Goal: Transaction & Acquisition: Purchase product/service

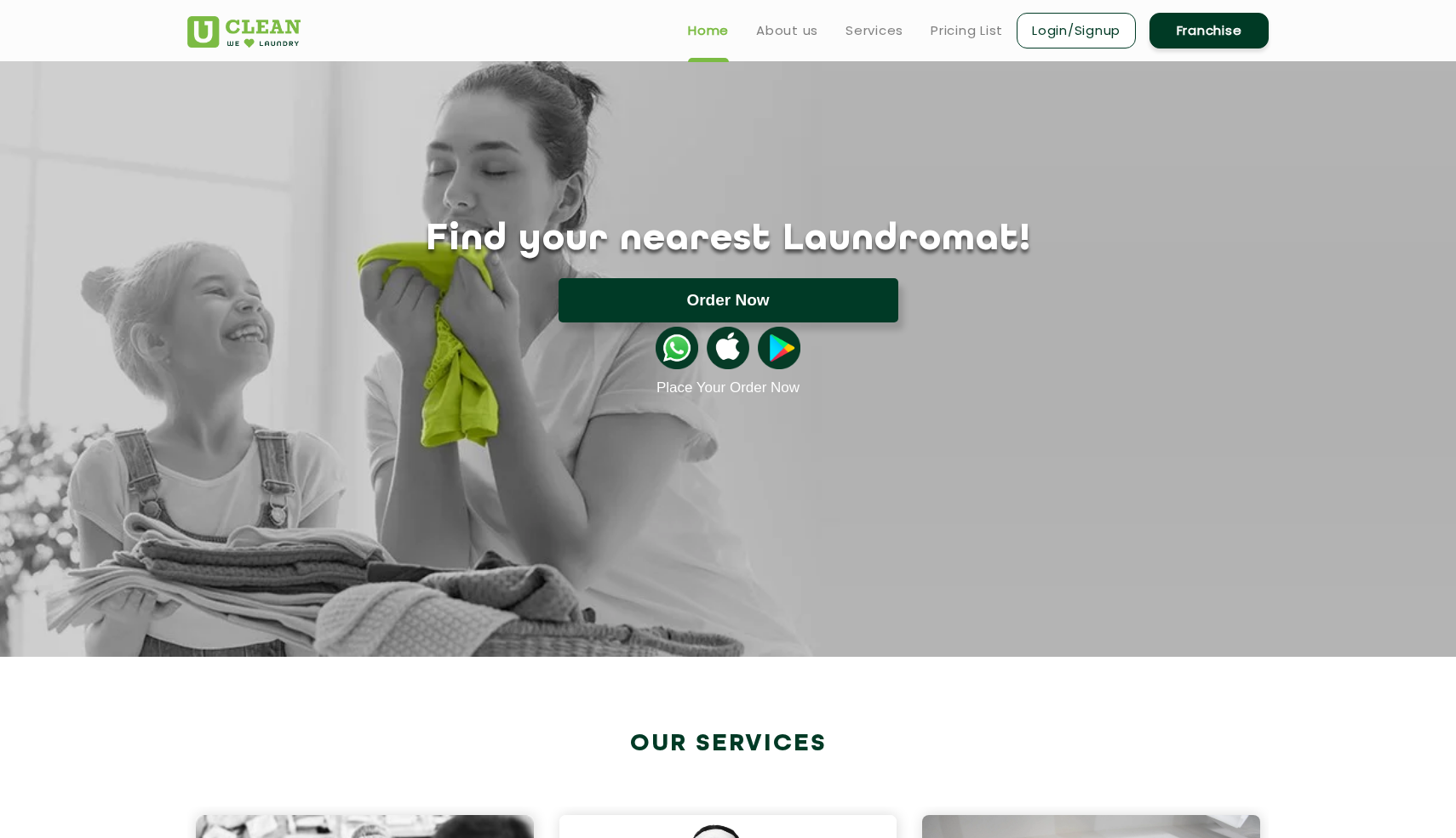
click at [748, 304] on button "Order Now" at bounding box center [728, 301] width 339 height 44
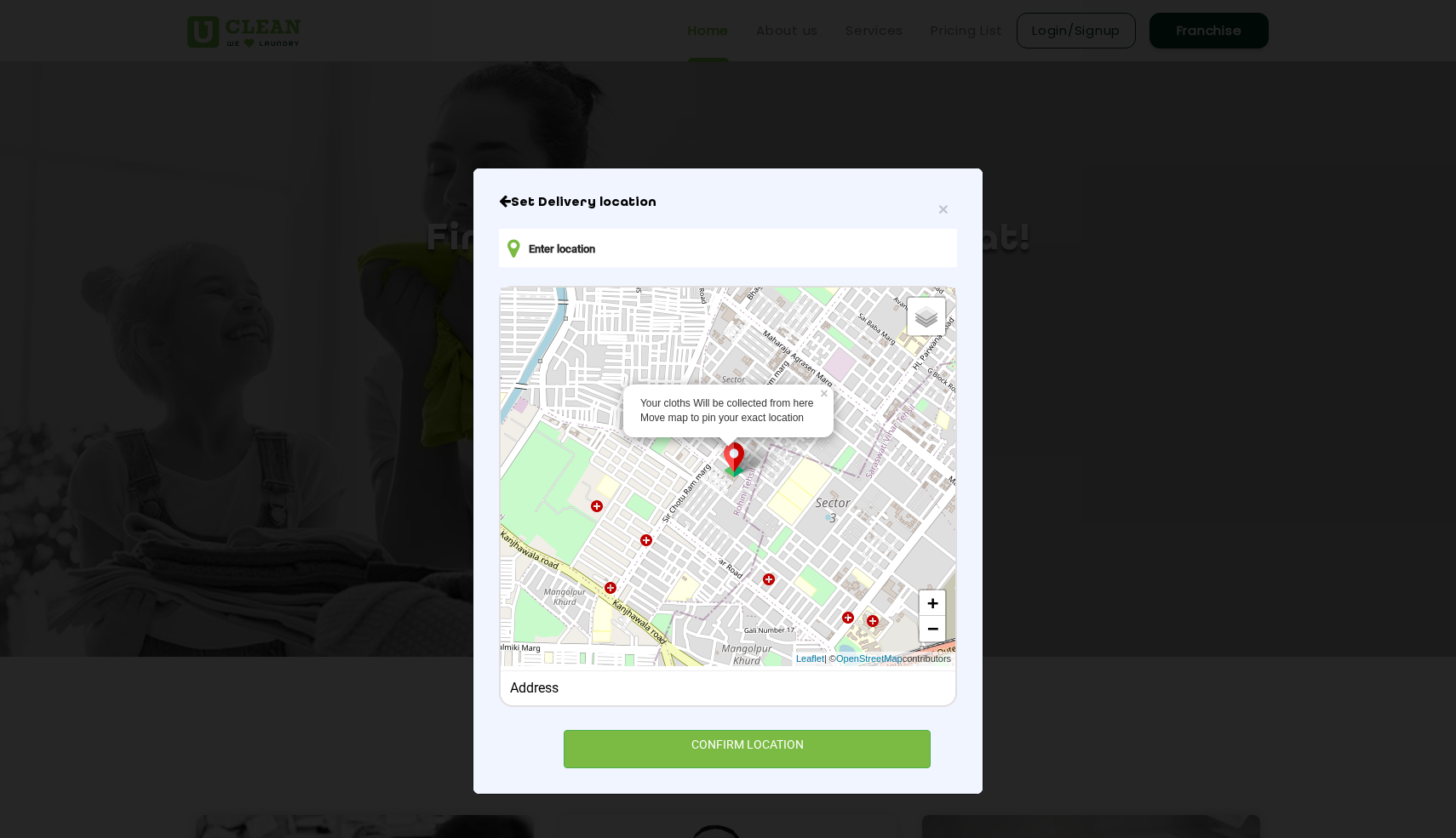
scroll to position [56, 0]
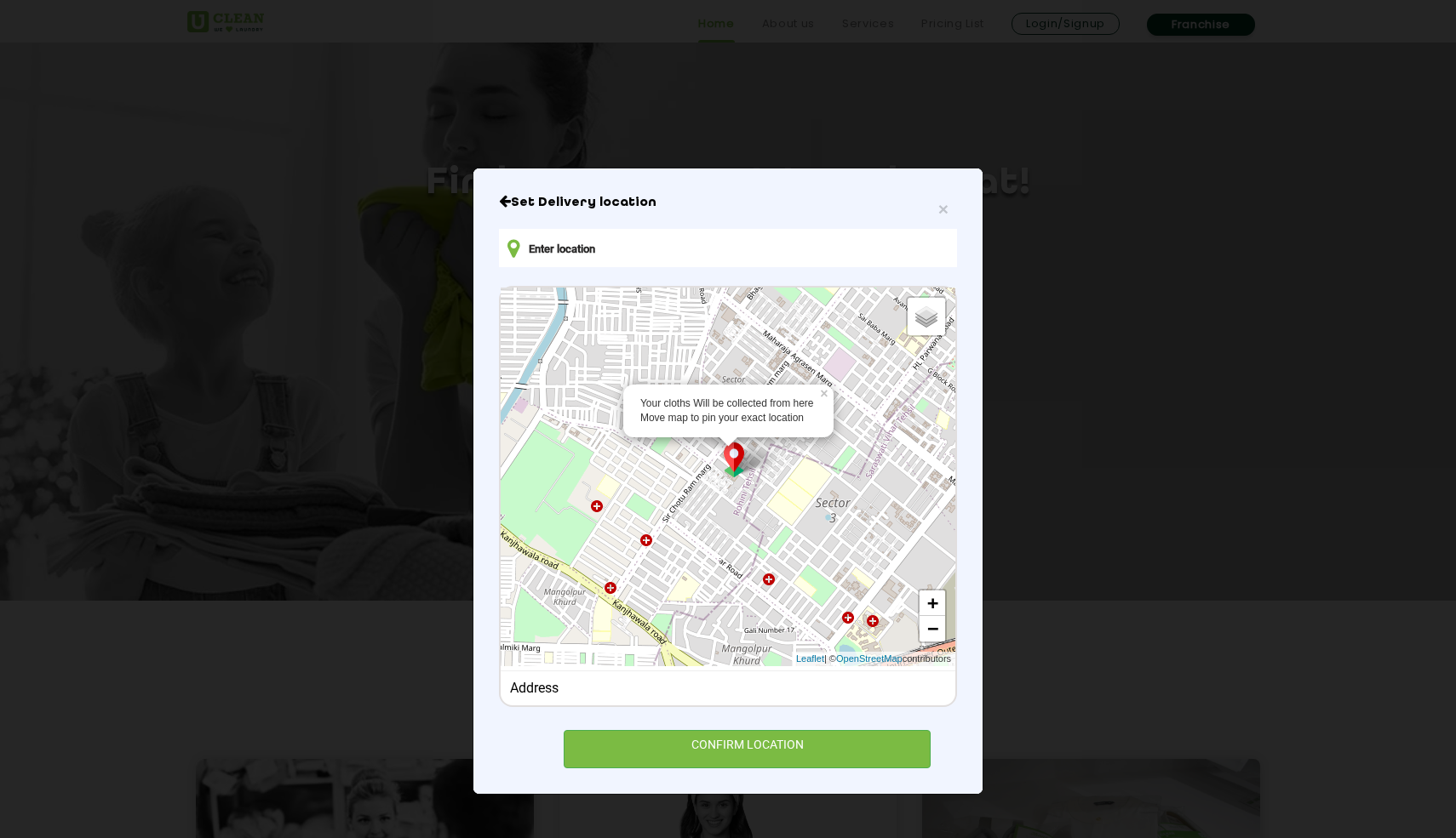
click at [736, 465] on img at bounding box center [733, 460] width 32 height 35
click at [931, 602] on link "+" at bounding box center [932, 604] width 26 height 26
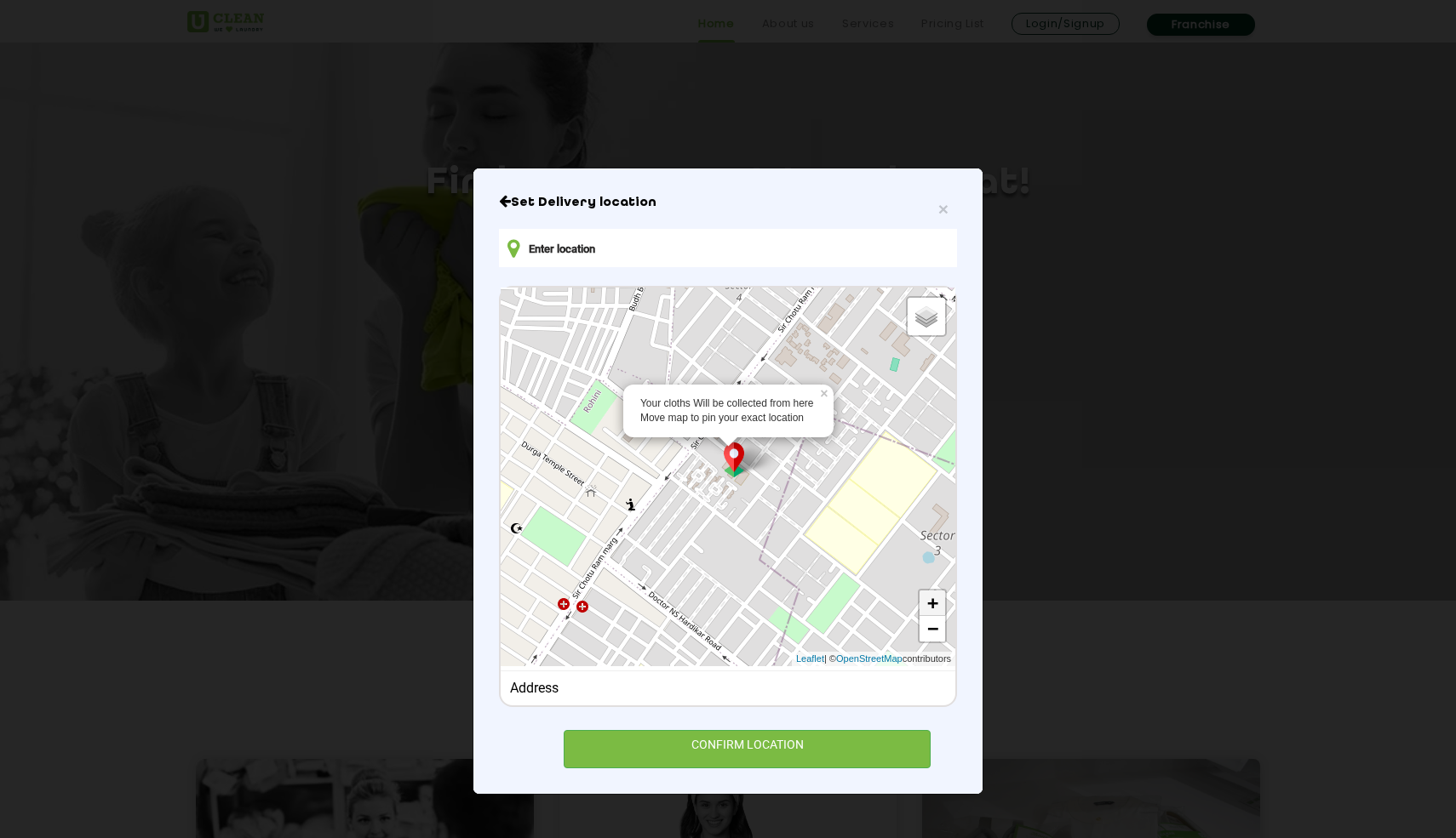
click at [929, 597] on link "+" at bounding box center [932, 604] width 26 height 26
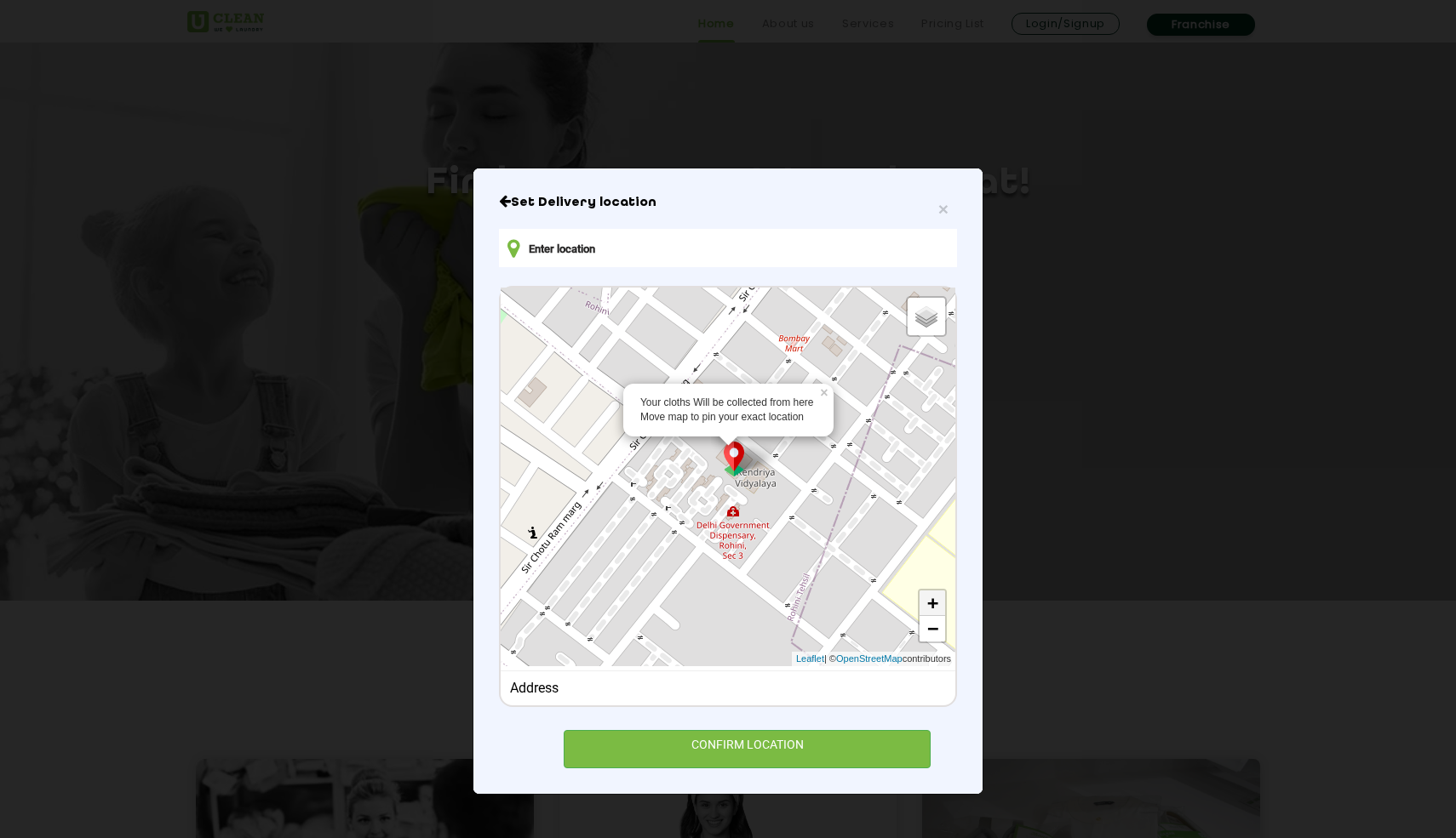
click at [929, 596] on link "+" at bounding box center [932, 604] width 26 height 26
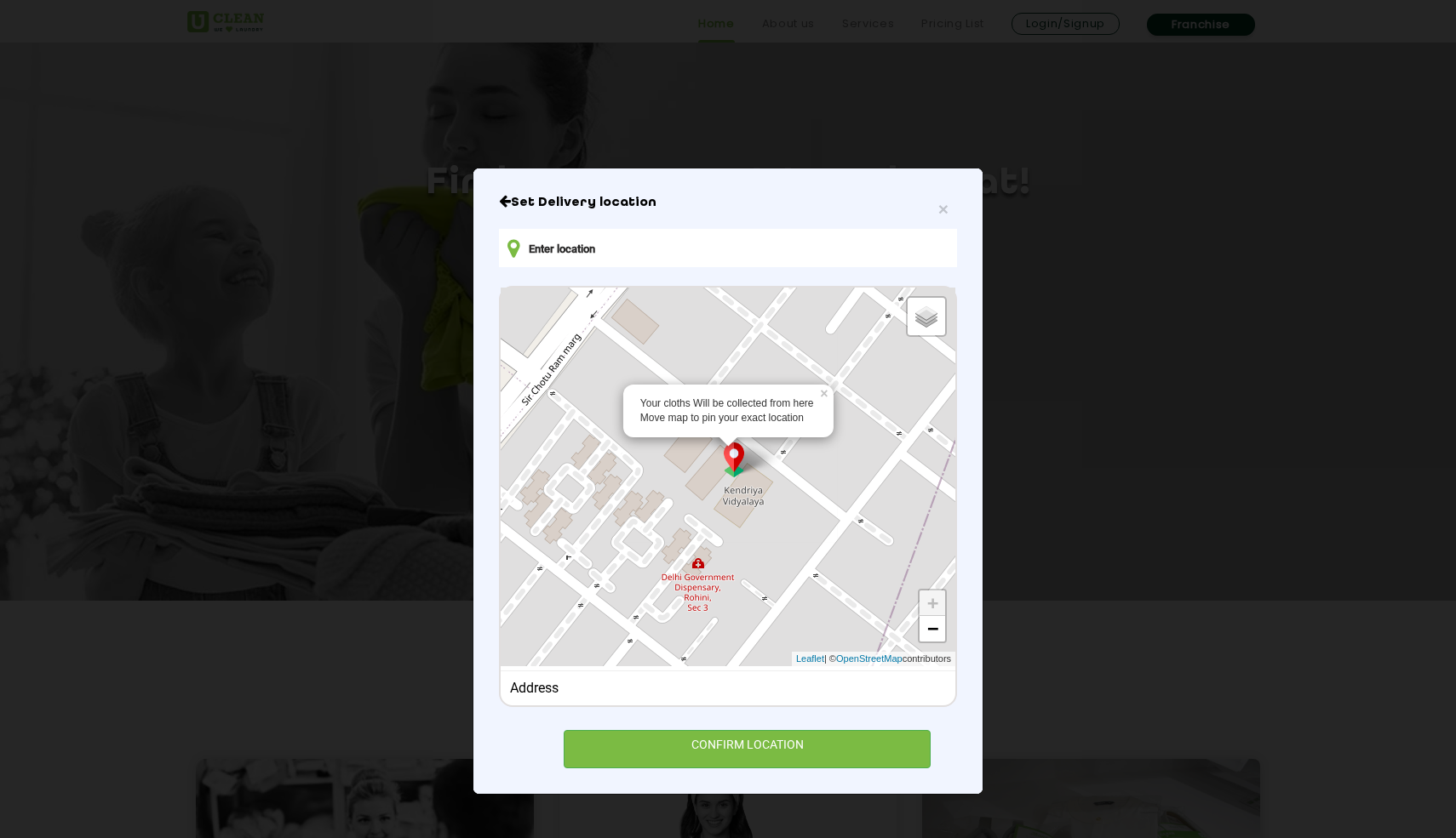
drag, startPoint x: 761, startPoint y: 496, endPoint x: 690, endPoint y: 518, distance: 74.3
click at [690, 518] on div "Your cloths Will be collected from here Move map to pin your exact location × D…" at bounding box center [728, 477] width 455 height 379
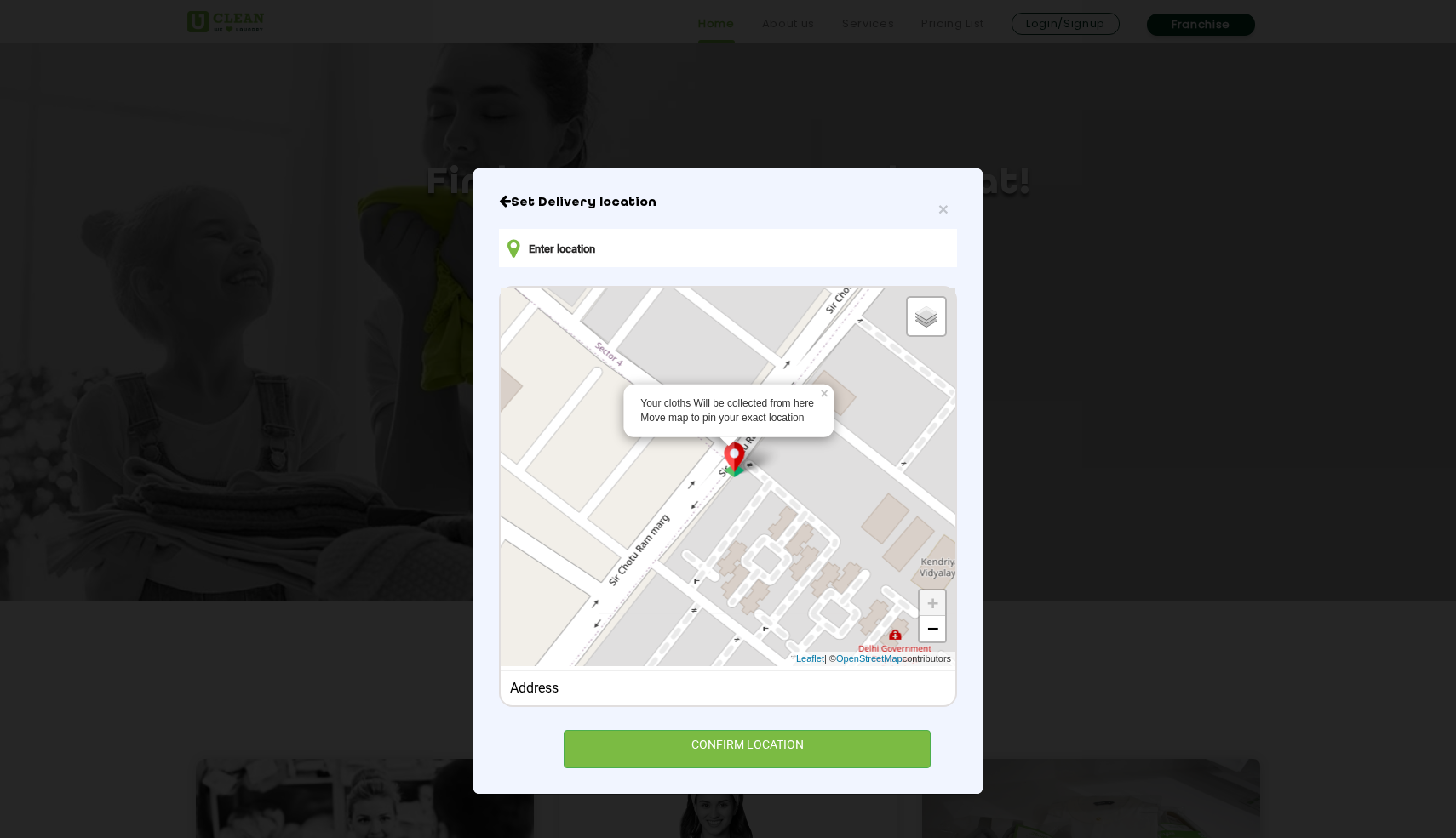
drag, startPoint x: 780, startPoint y: 463, endPoint x: 1017, endPoint y: 531, distance: 246.6
click at [1017, 531] on div "× Set Delivery location Your cloths Will be collected from here Move map to pin…" at bounding box center [728, 419] width 1456 height 838
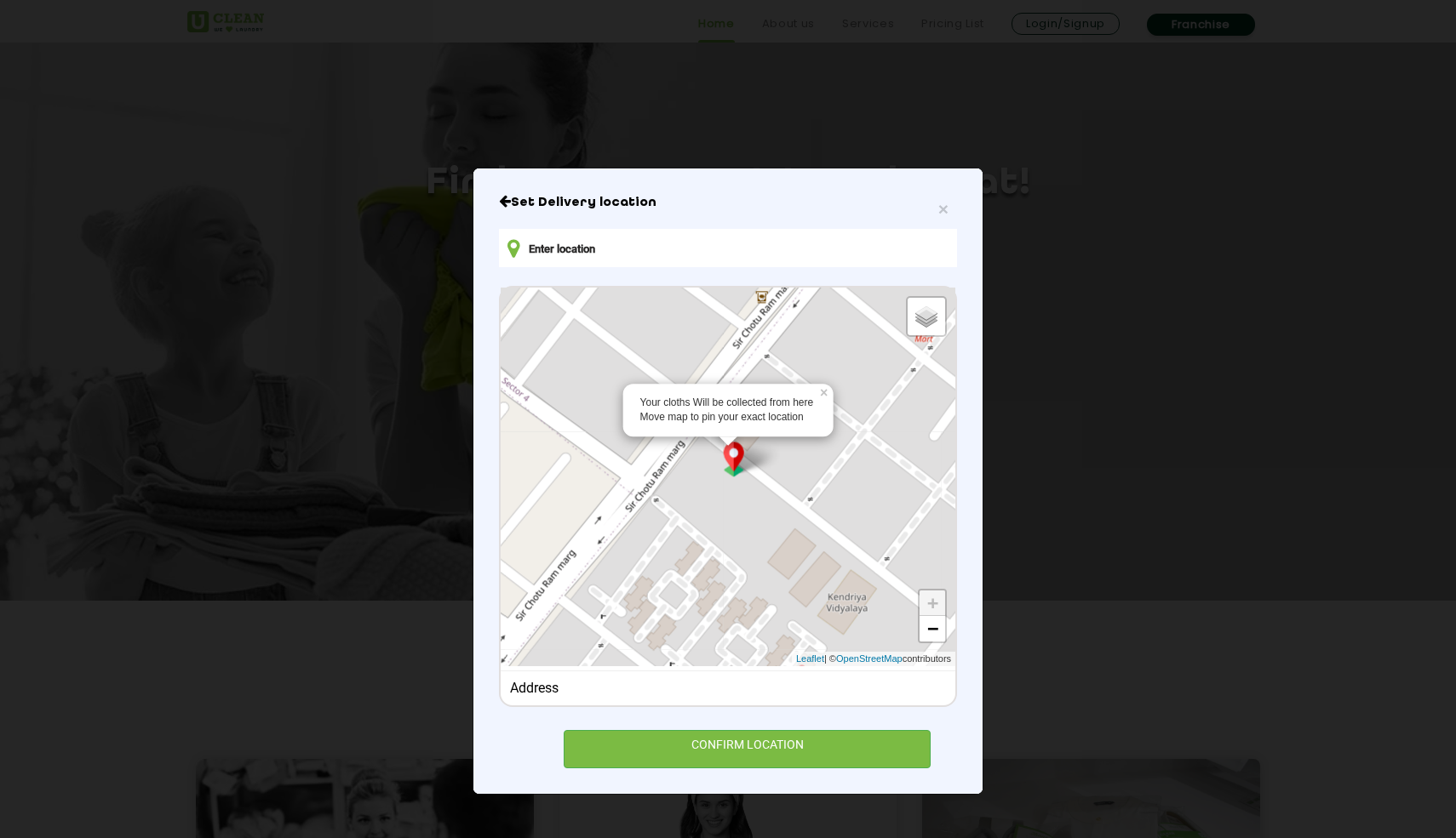
drag, startPoint x: 882, startPoint y: 532, endPoint x: 786, endPoint y: 568, distance: 102.5
click at [786, 568] on div "Your cloths Will be collected from here Move map to pin your exact location × D…" at bounding box center [728, 477] width 455 height 379
click at [928, 628] on link "−" at bounding box center [932, 629] width 26 height 26
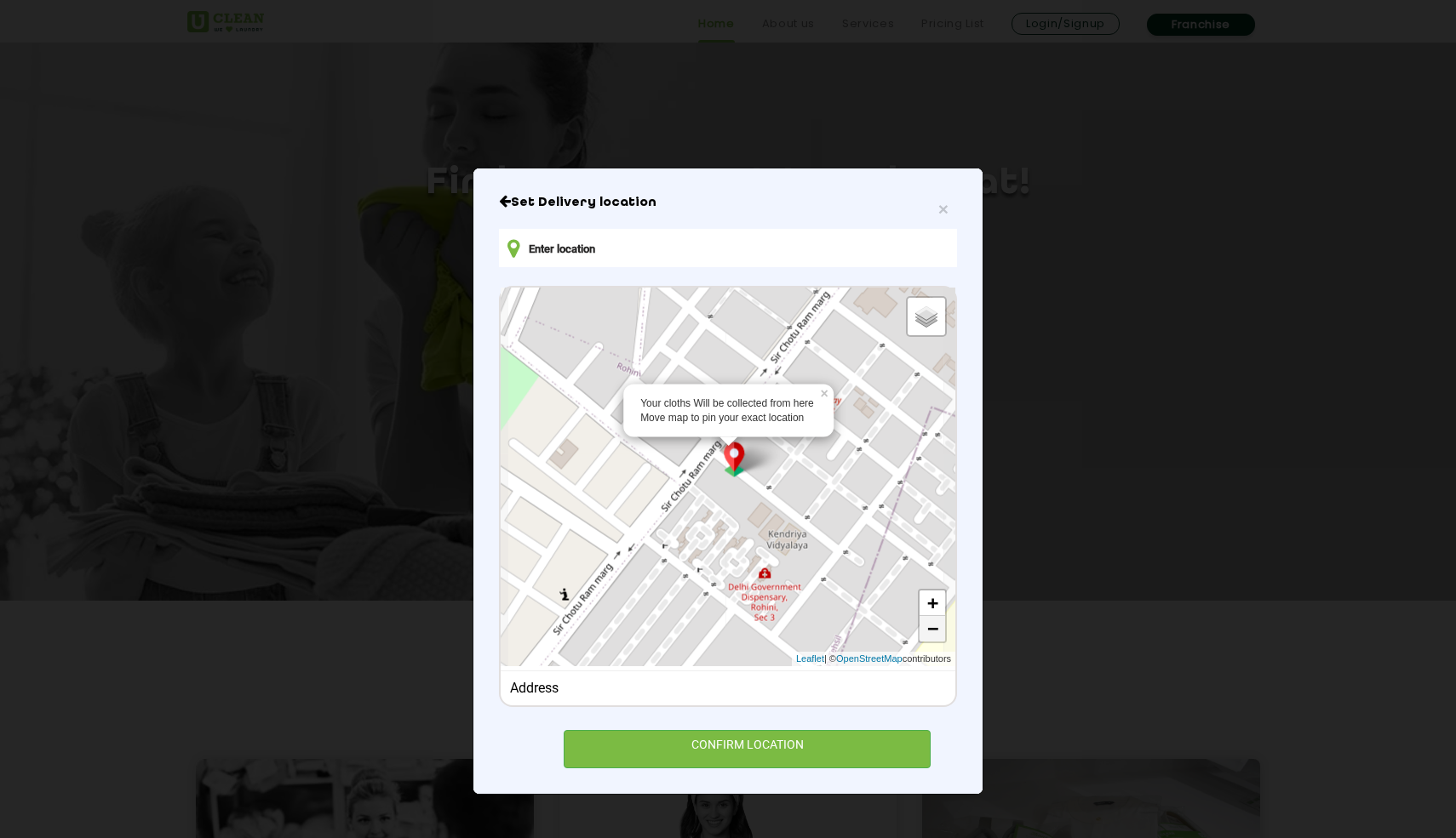
click at [928, 629] on link "−" at bounding box center [932, 629] width 26 height 26
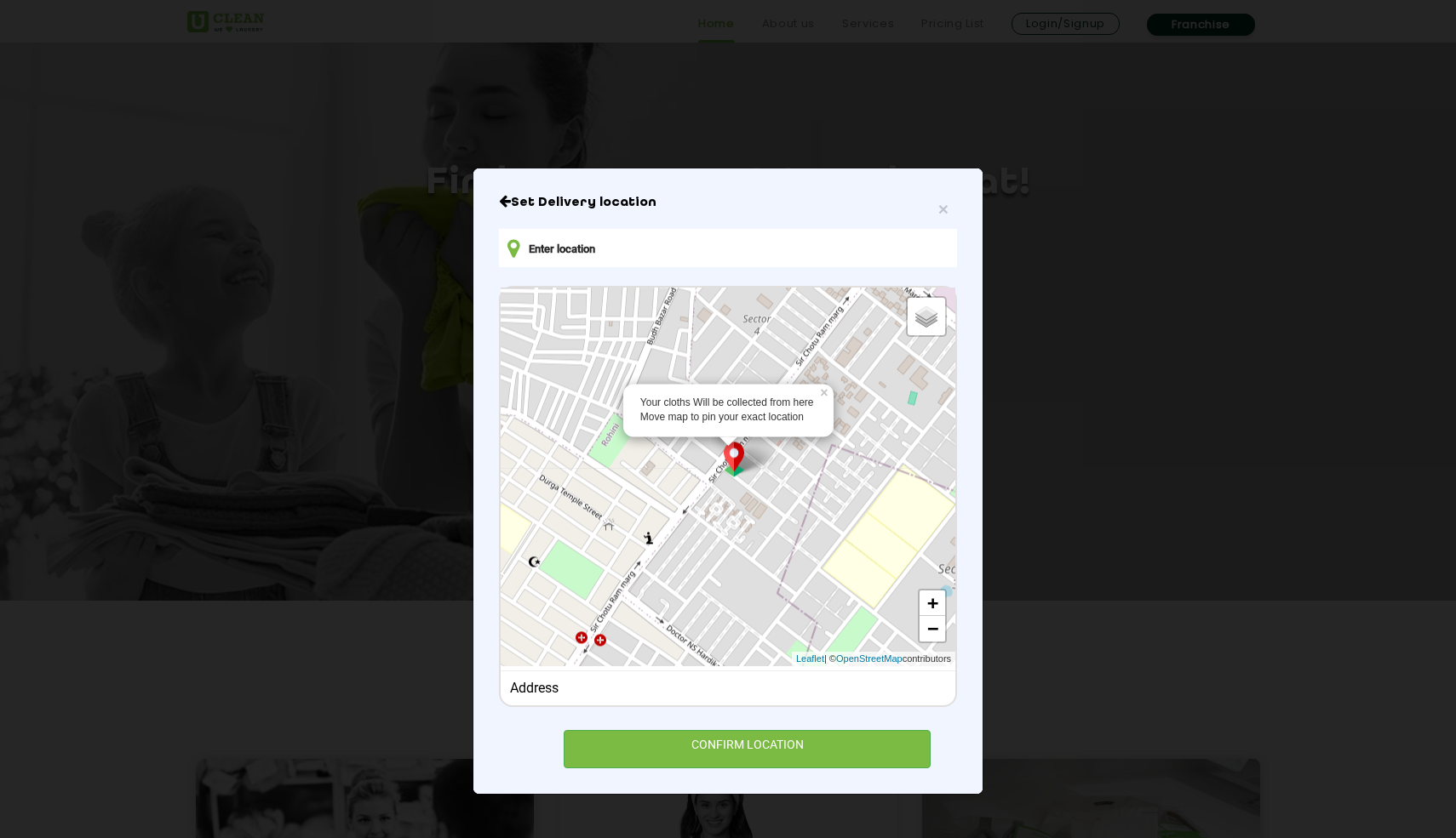
click at [752, 503] on div "Your cloths Will be collected from here Move map to pin your exact location × D…" at bounding box center [728, 477] width 455 height 379
click at [703, 257] on input "text" at bounding box center [728, 248] width 458 height 39
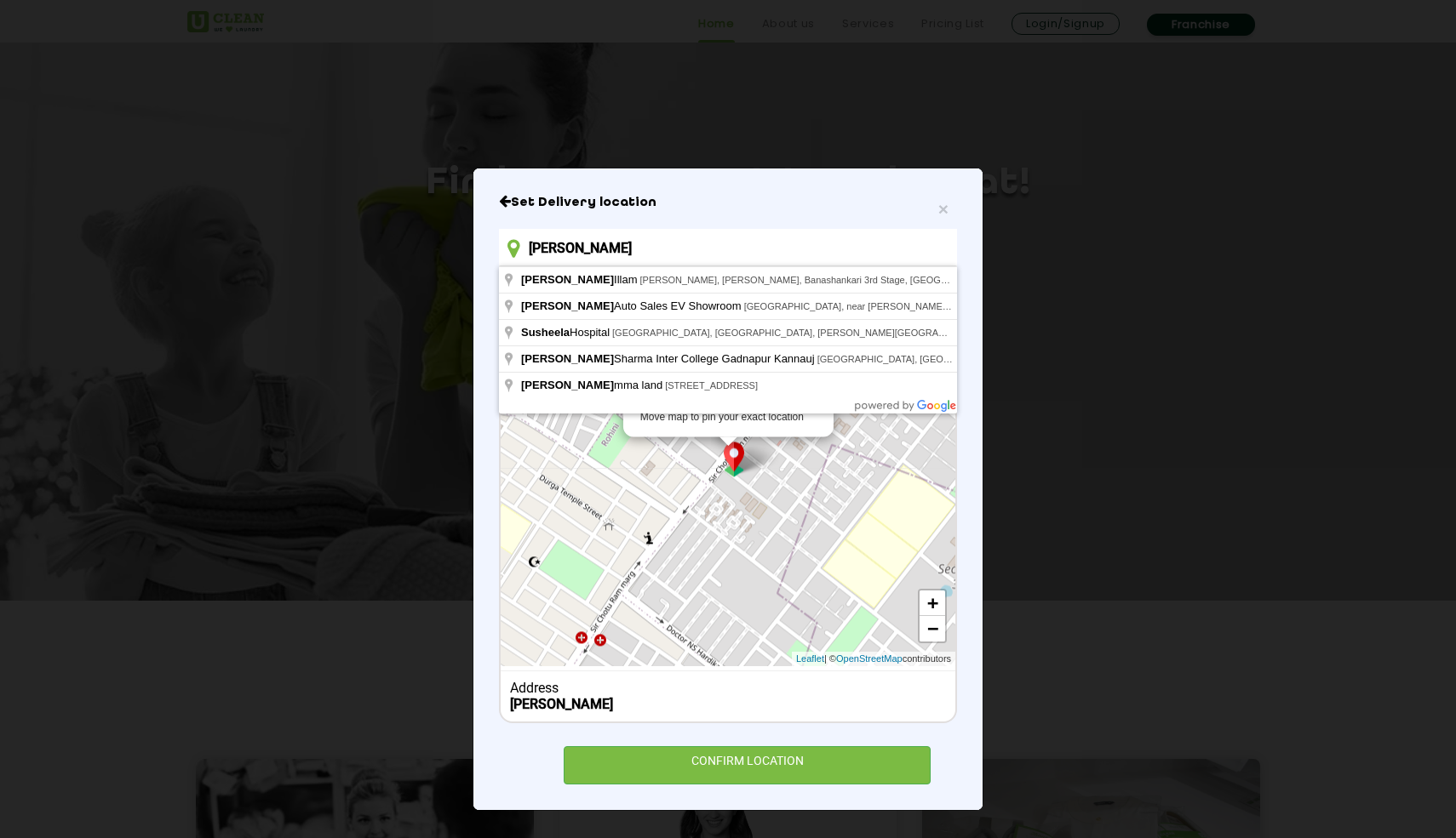
type input "[PERSON_NAME]"
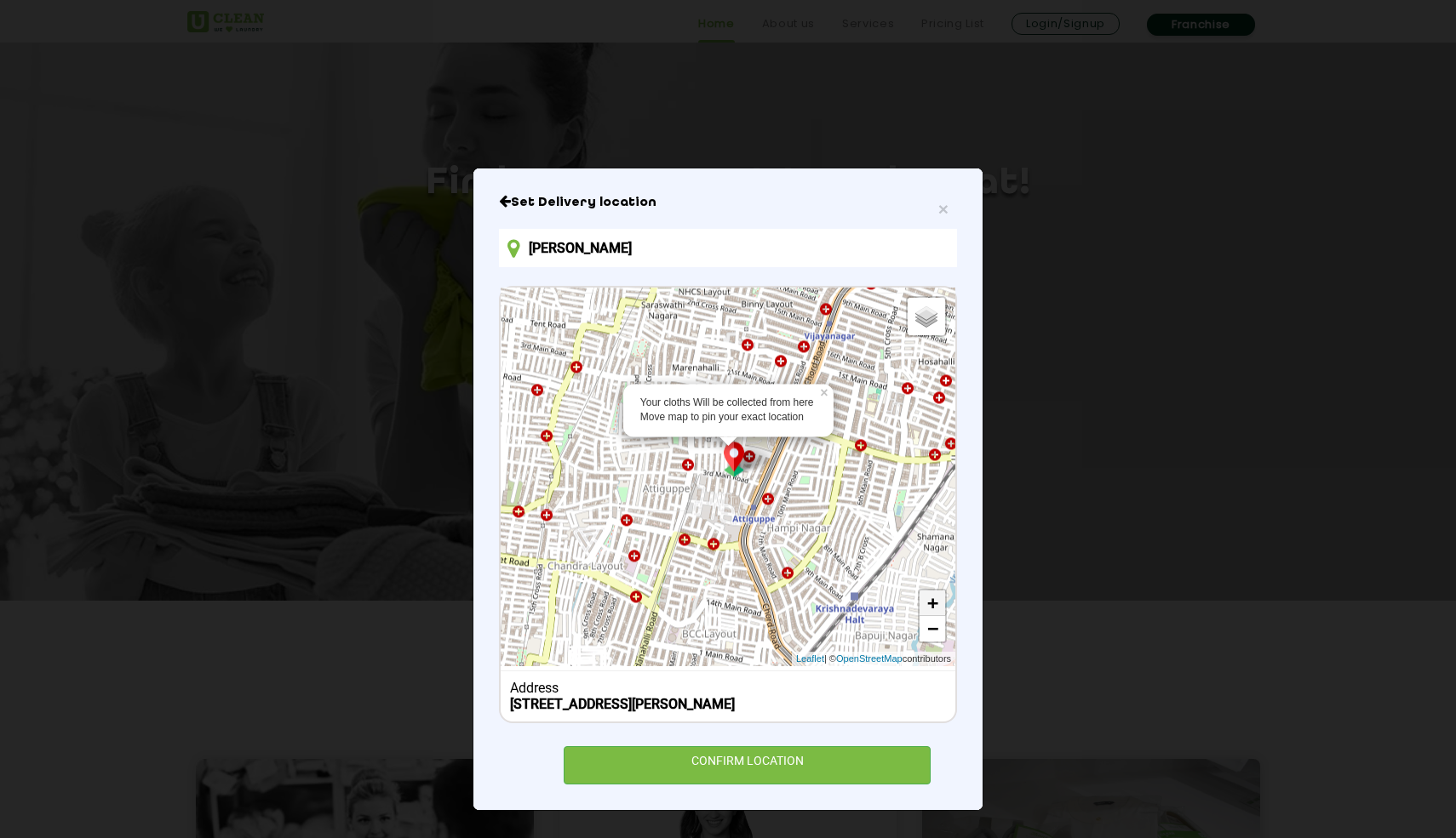
click at [933, 606] on link "+" at bounding box center [932, 604] width 26 height 26
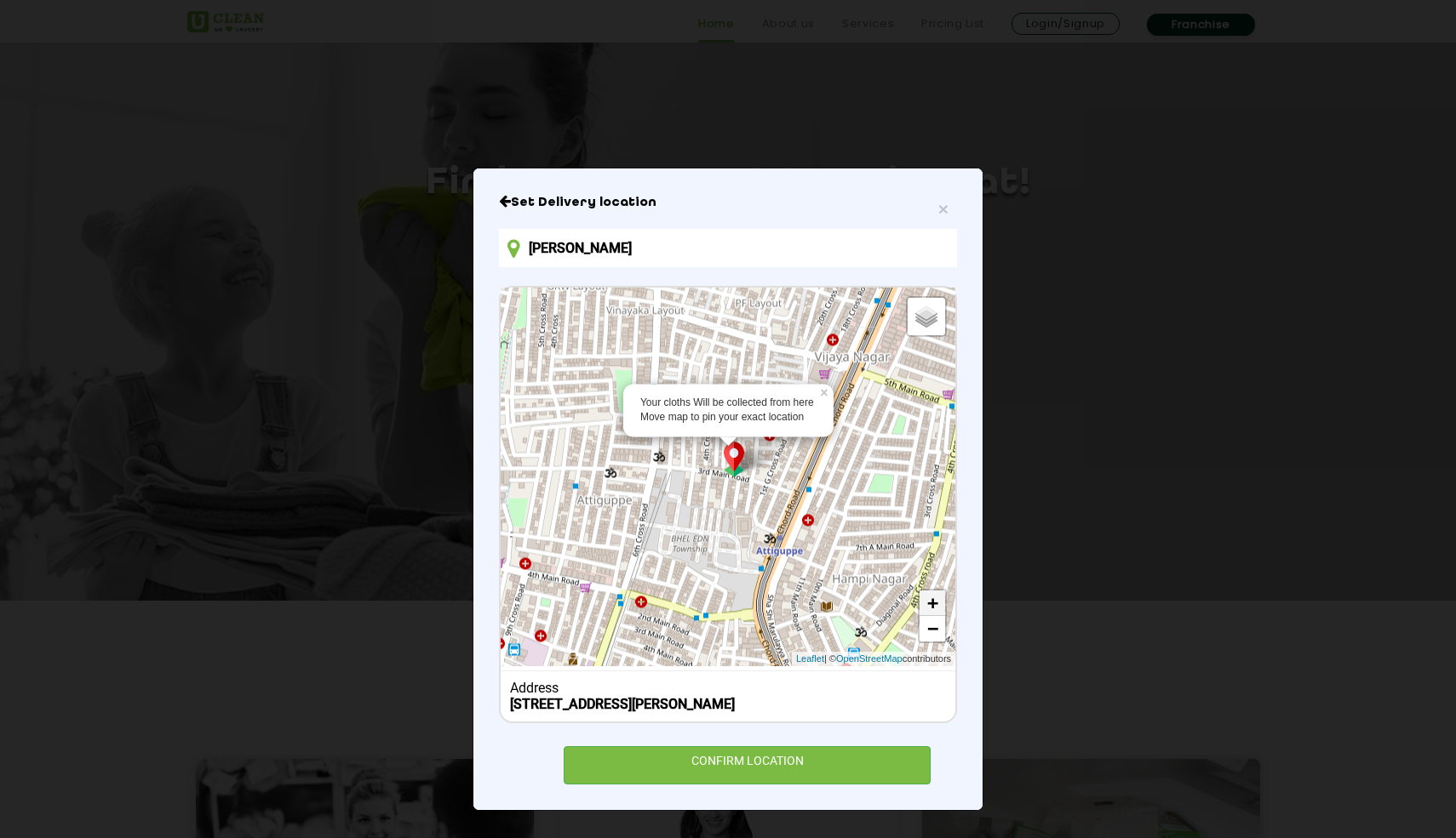
click at [933, 606] on link "+" at bounding box center [932, 604] width 26 height 26
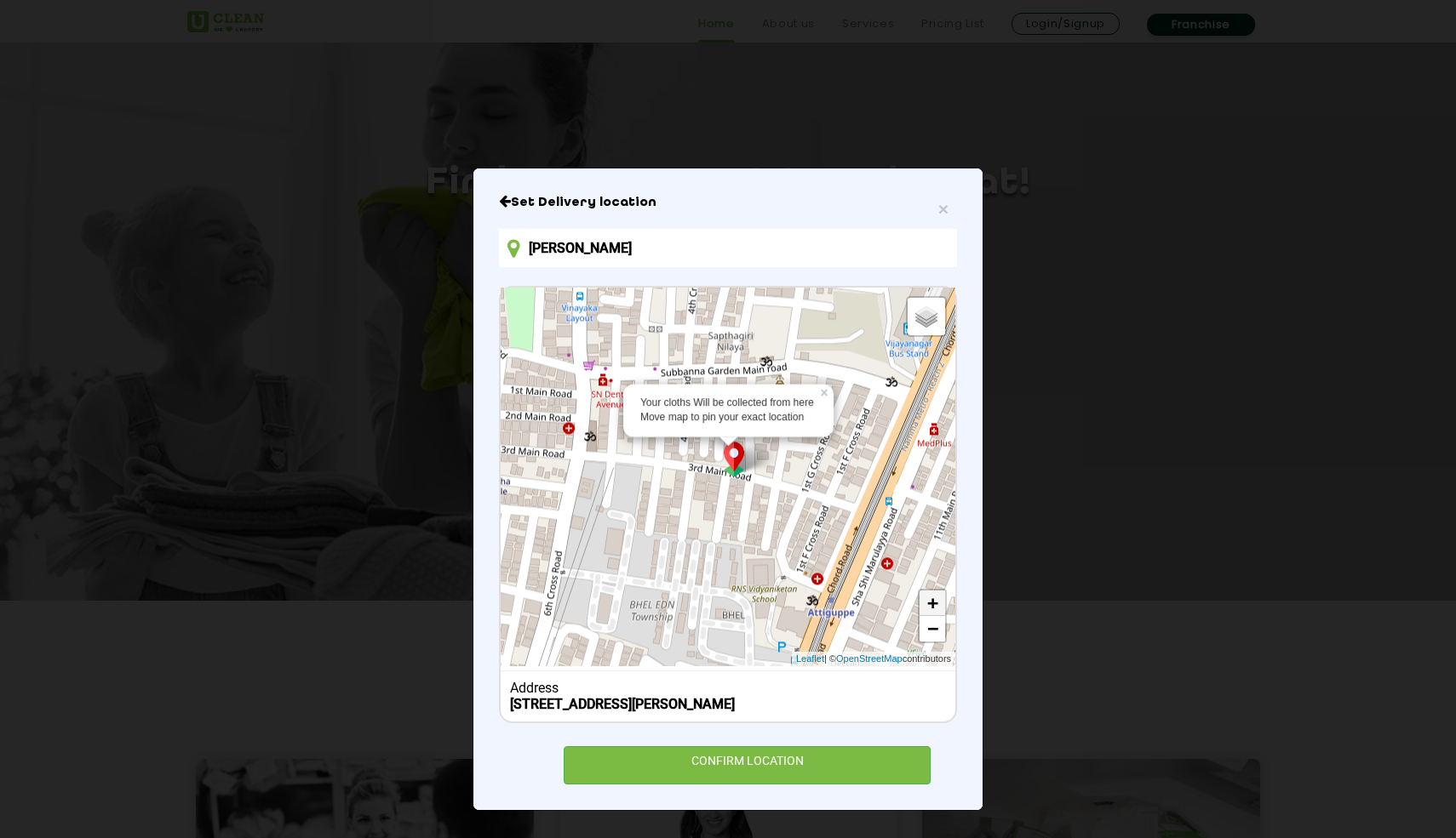
click at [933, 606] on link "+" at bounding box center [932, 604] width 26 height 26
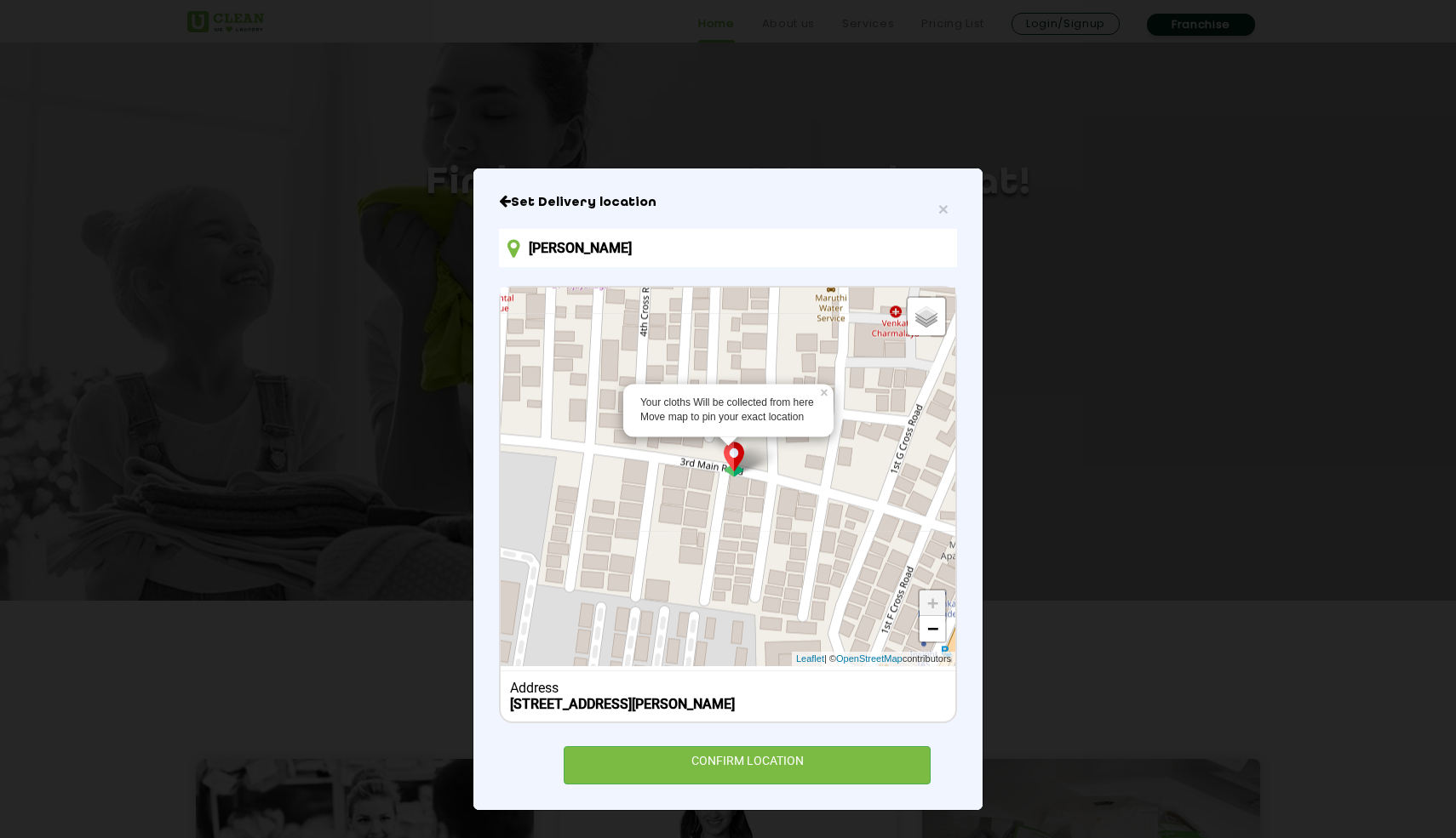
click at [933, 606] on link "+" at bounding box center [932, 604] width 26 height 26
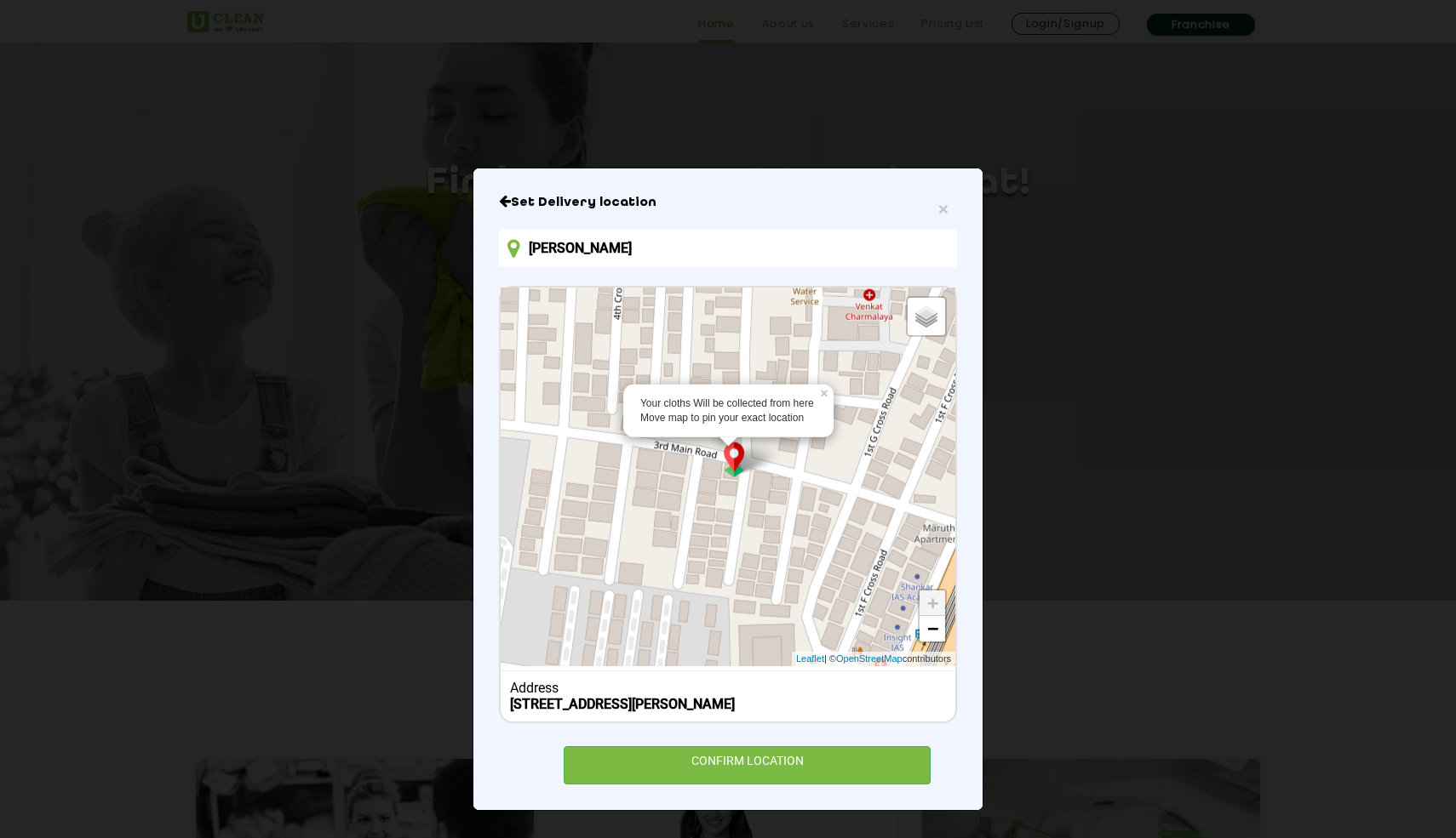
drag, startPoint x: 754, startPoint y: 536, endPoint x: 732, endPoint y: 518, distance: 28.4
click at [732, 518] on div "Your cloths Will be collected from here Move map to pin your exact location × D…" at bounding box center [728, 477] width 455 height 379
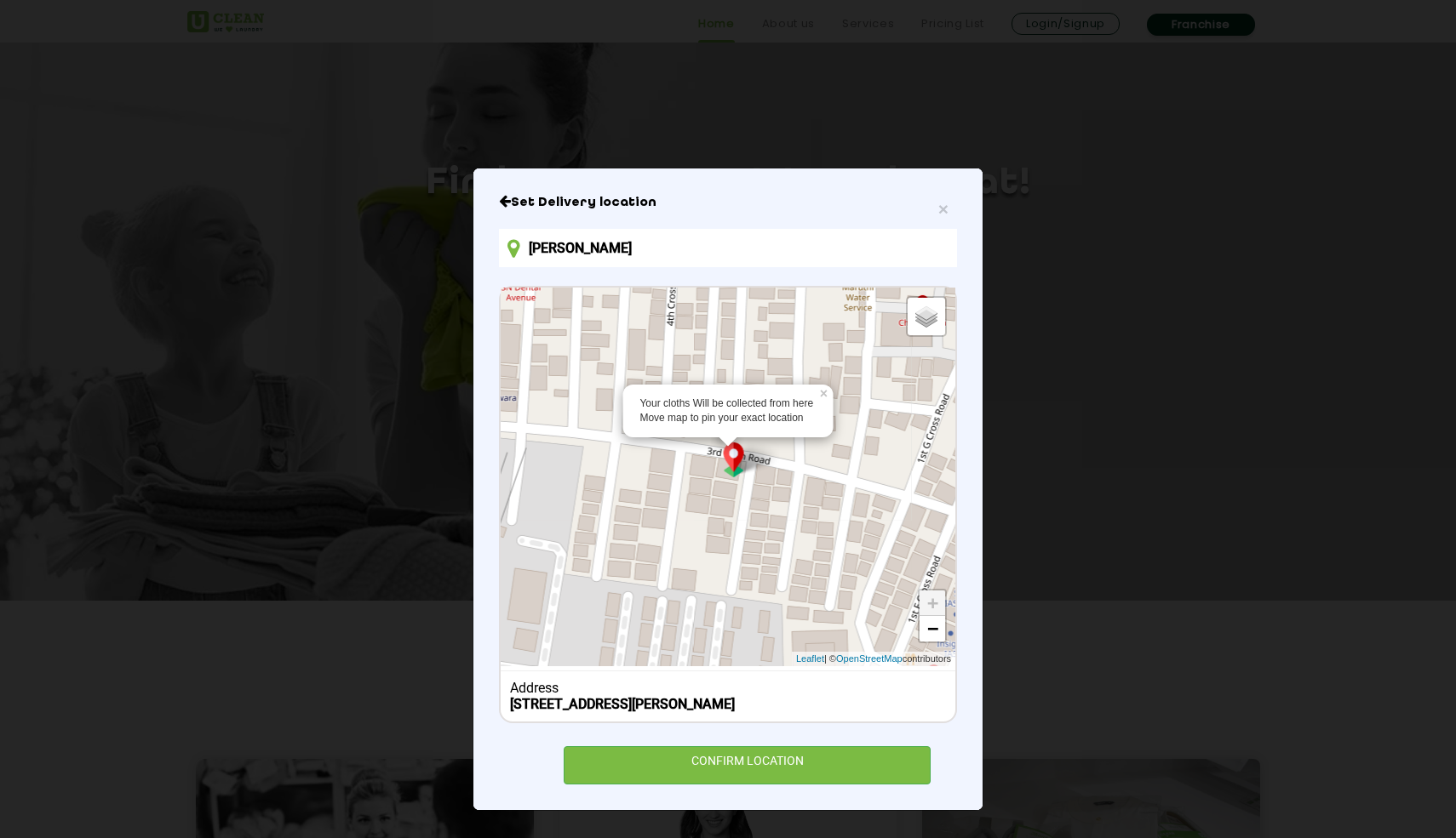
drag, startPoint x: 732, startPoint y: 518, endPoint x: 789, endPoint y: 525, distance: 57.4
click at [789, 525] on div "Your cloths Will be collected from here Move map to pin your exact location × D…" at bounding box center [728, 477] width 455 height 379
click at [787, 528] on div "Your cloths Will be collected from here Move map to pin your exact location × D…" at bounding box center [728, 477] width 455 height 379
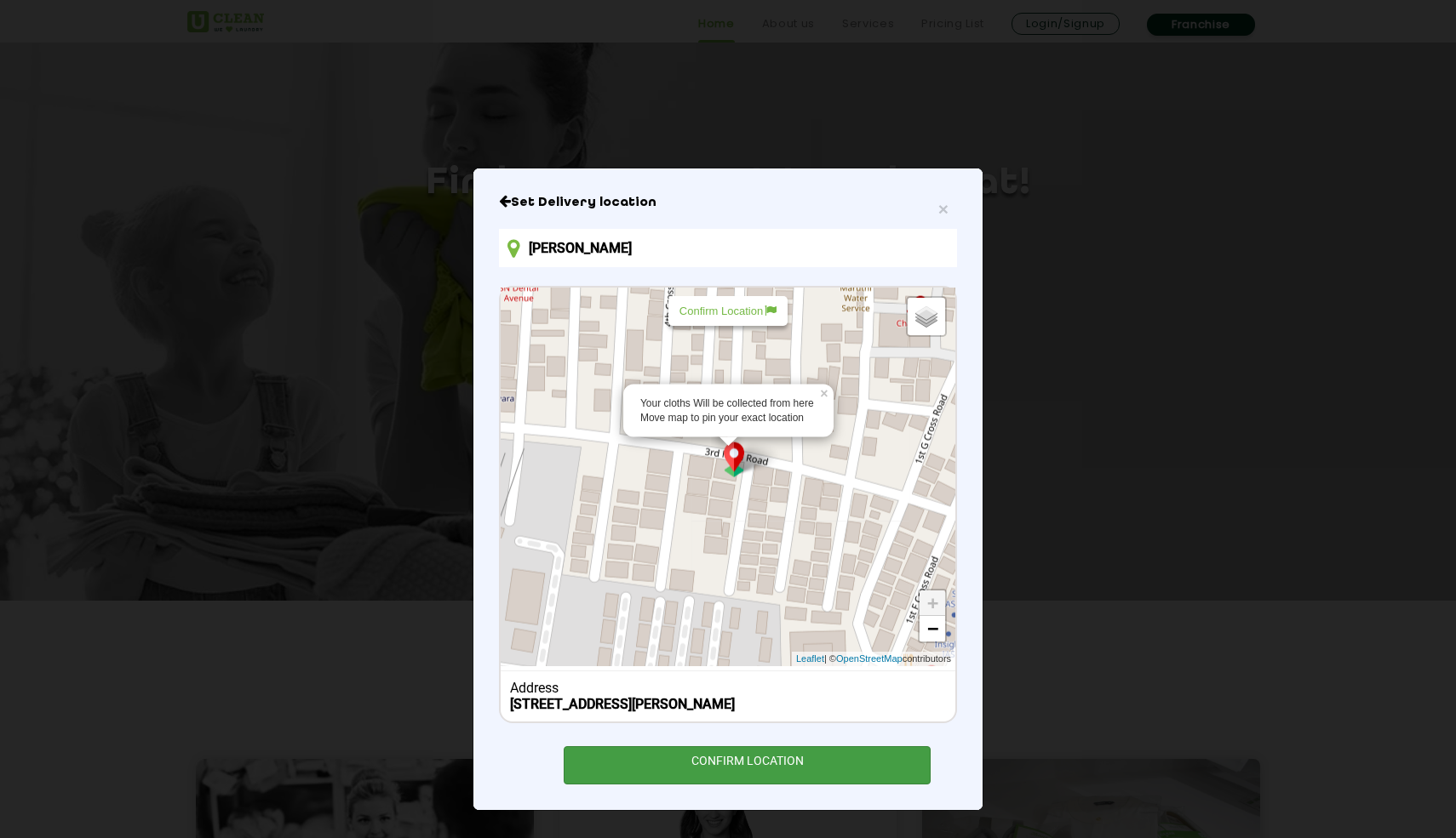
click at [829, 783] on div "CONFIRM LOCATION" at bounding box center [747, 766] width 367 height 39
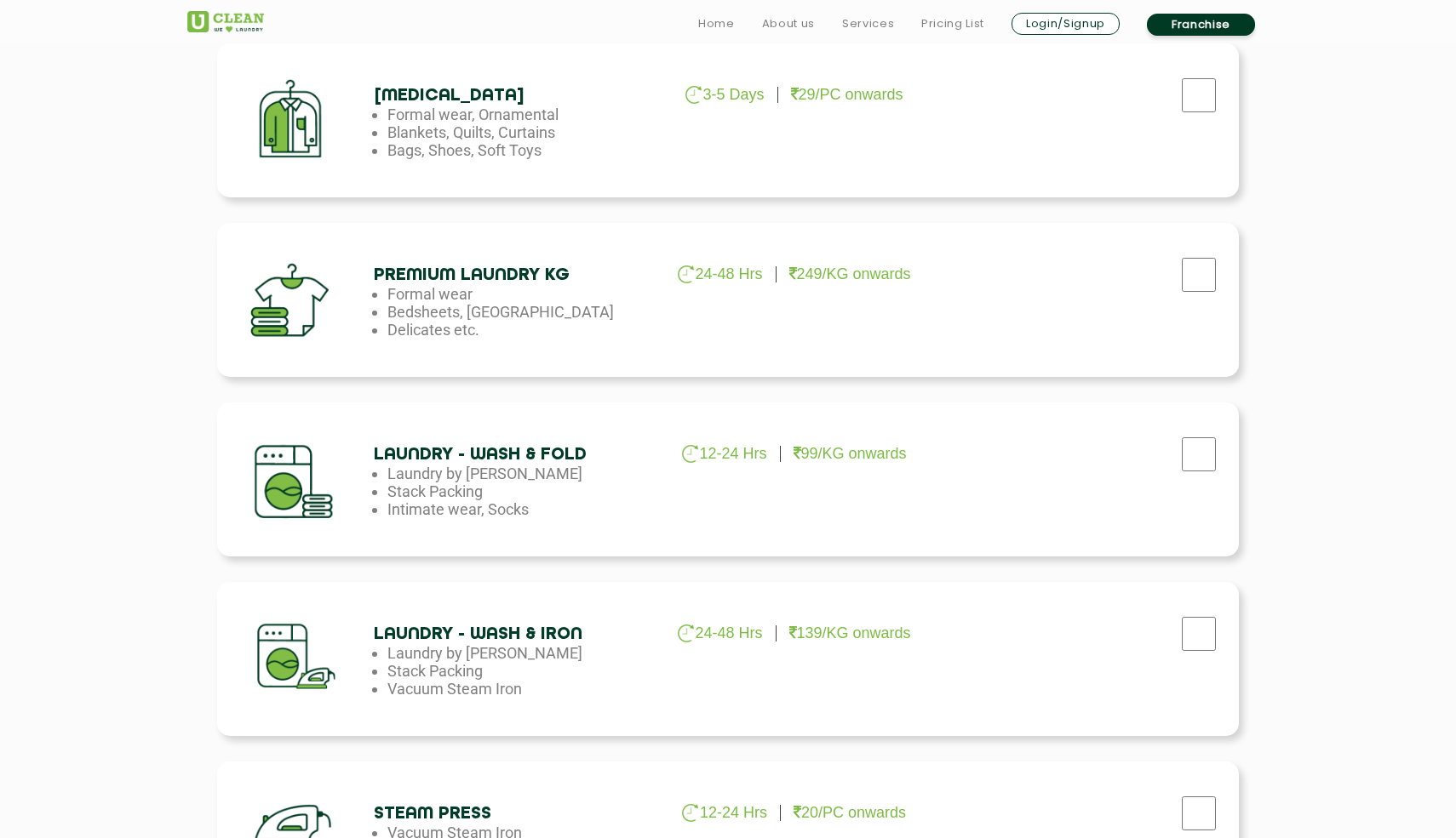
scroll to position [636, 0]
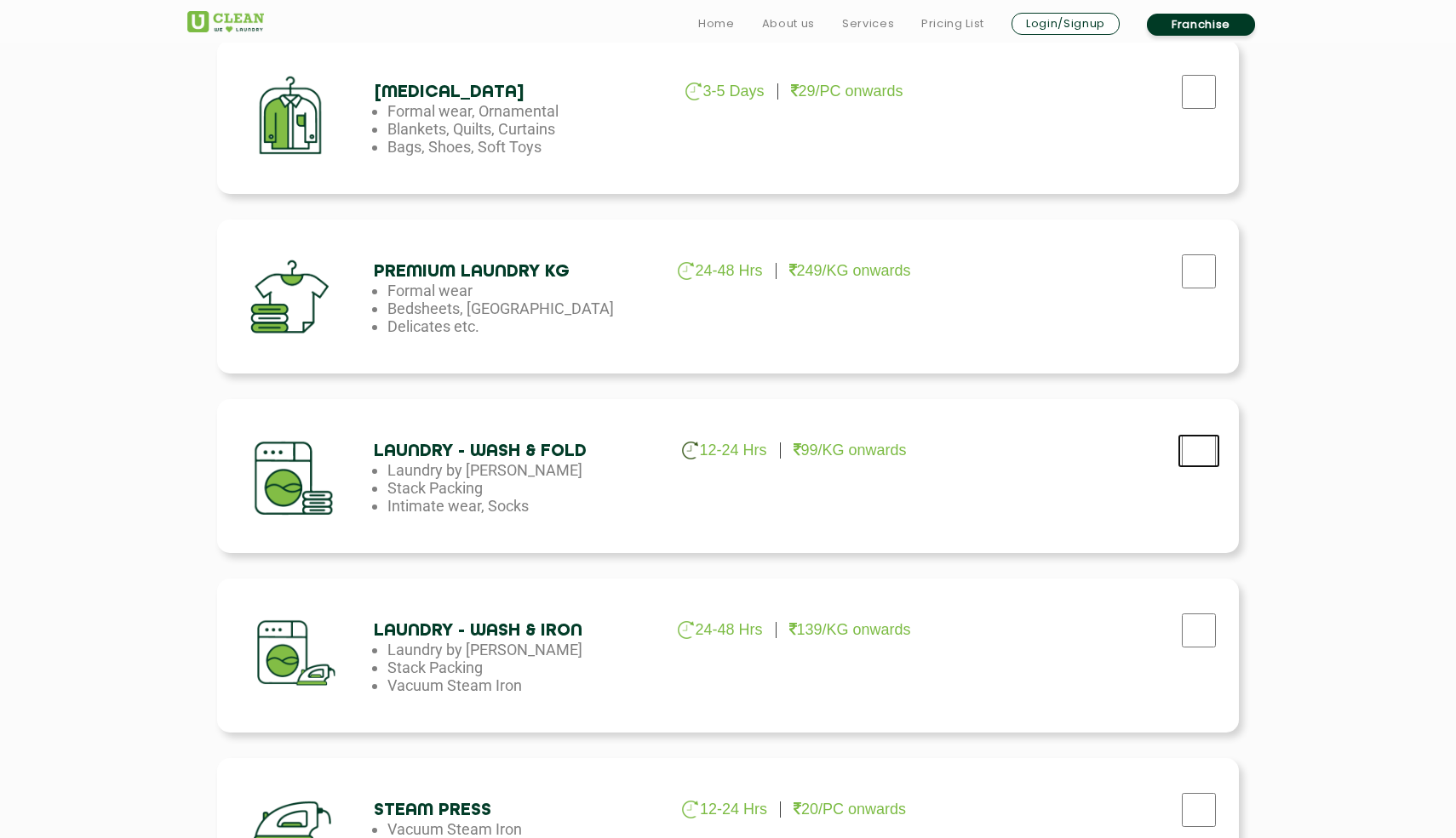
click at [1202, 439] on input "checkbox" at bounding box center [1199, 451] width 42 height 34
checkbox input "true"
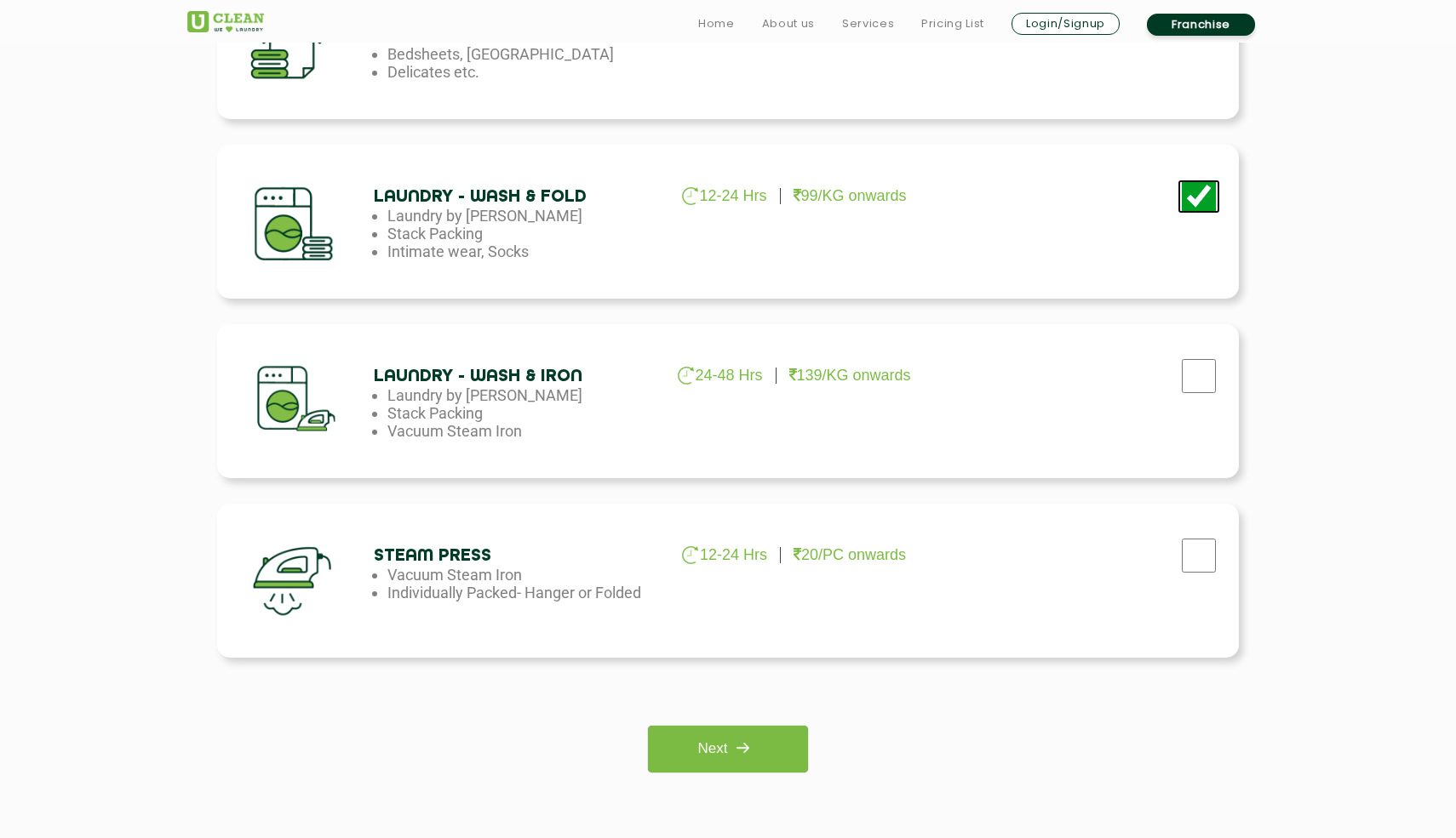
scroll to position [891, 0]
click at [758, 742] on img at bounding box center [741, 746] width 30 height 30
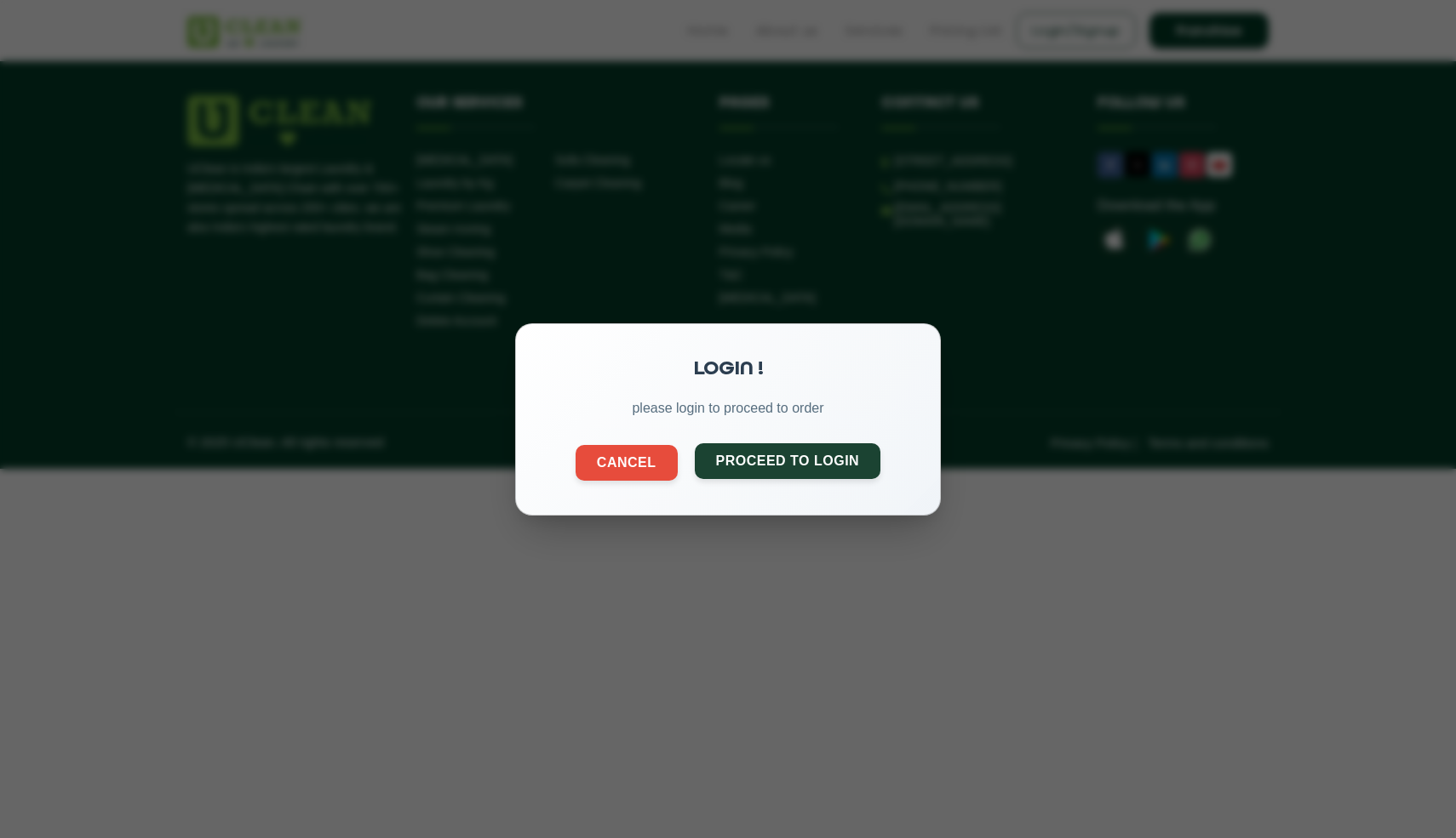
click at [777, 455] on button "Proceed to Login" at bounding box center [787, 460] width 186 height 36
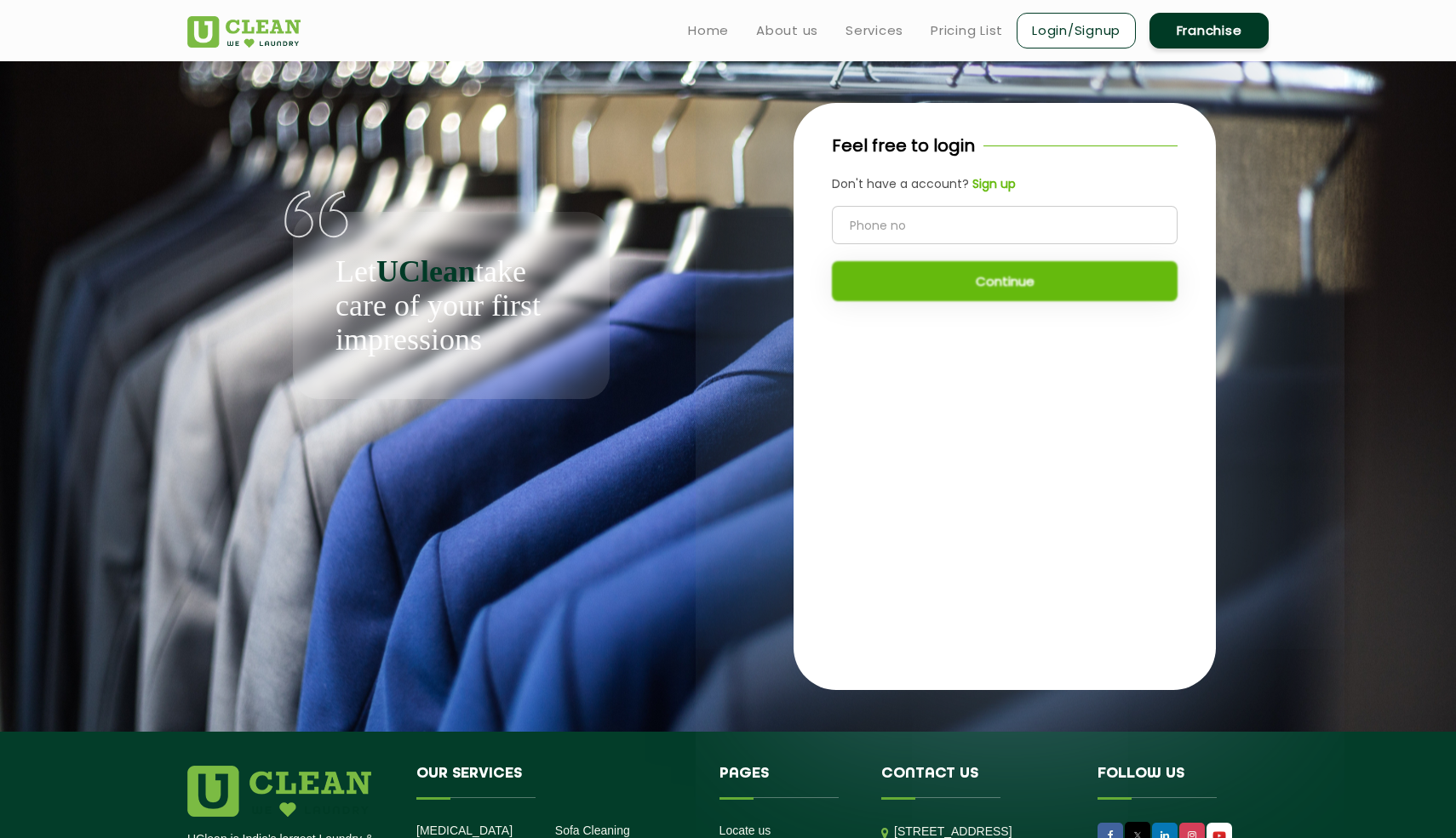
click at [900, 219] on input "tel" at bounding box center [1004, 225] width 346 height 39
type input "9974290046"
click at [1009, 284] on button "Continue" at bounding box center [1004, 280] width 346 height 40
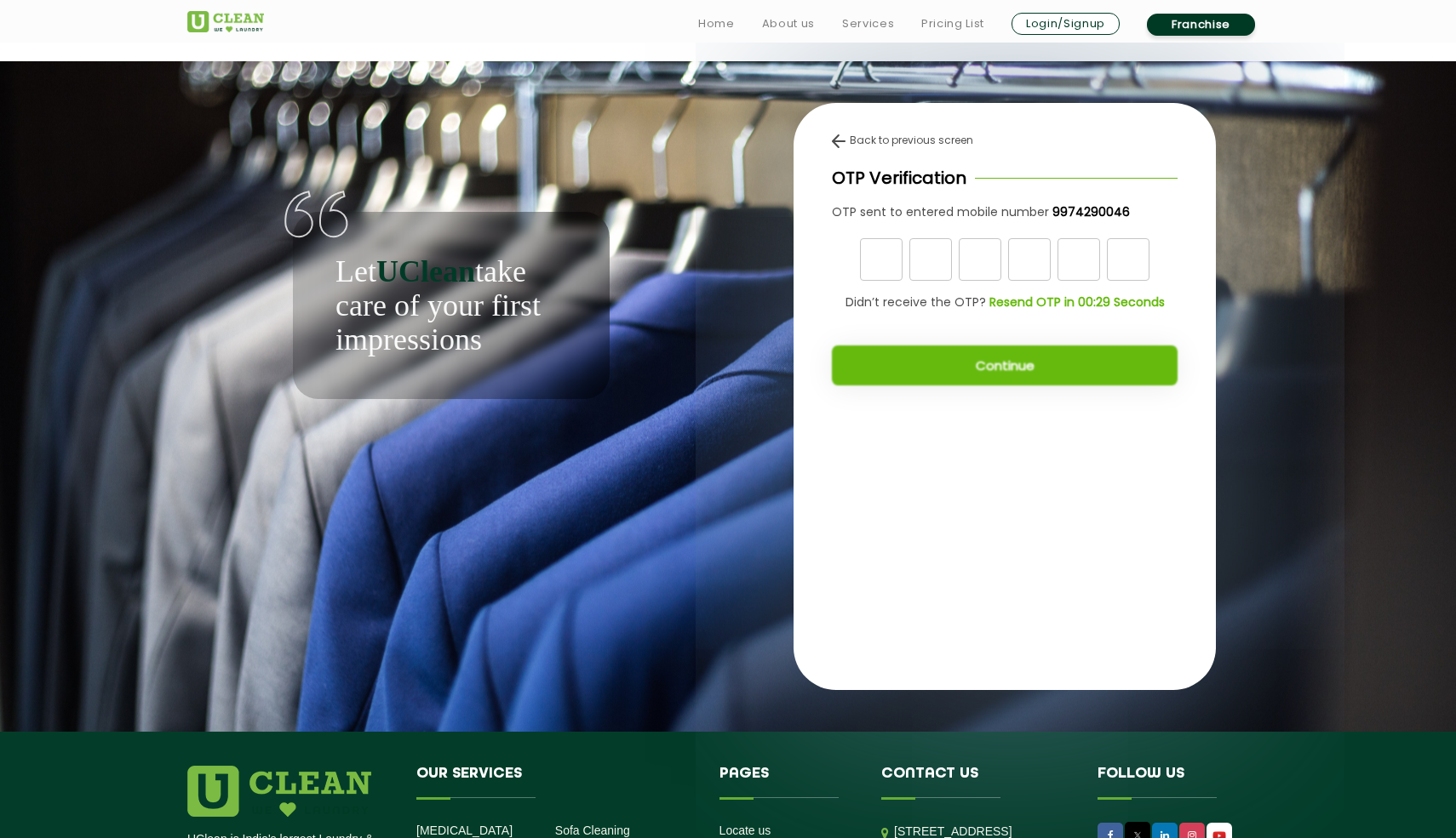
scroll to position [68, 0]
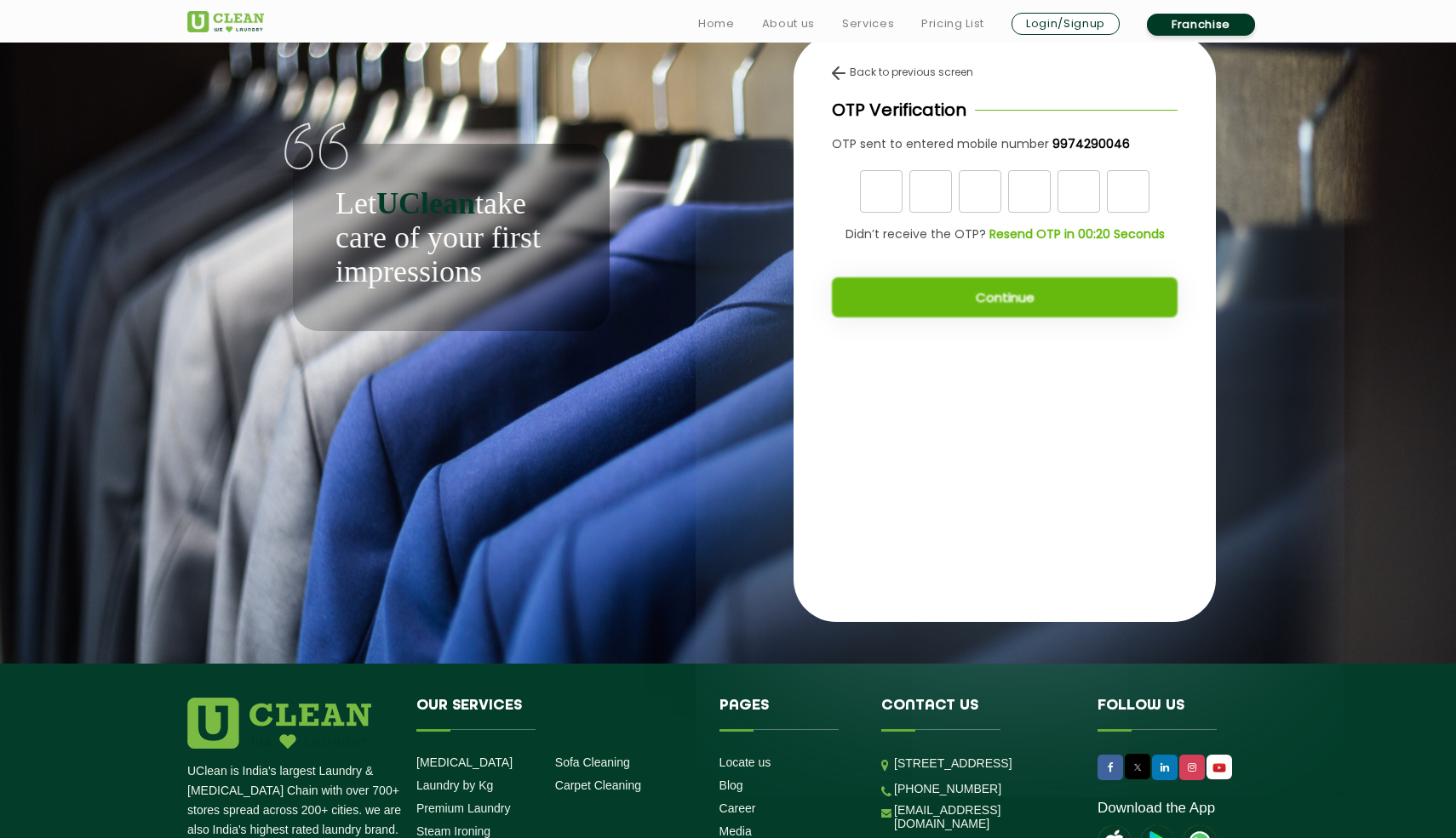
click at [884, 194] on input "text" at bounding box center [881, 192] width 42 height 42
type input "6"
type input "9"
type input "5"
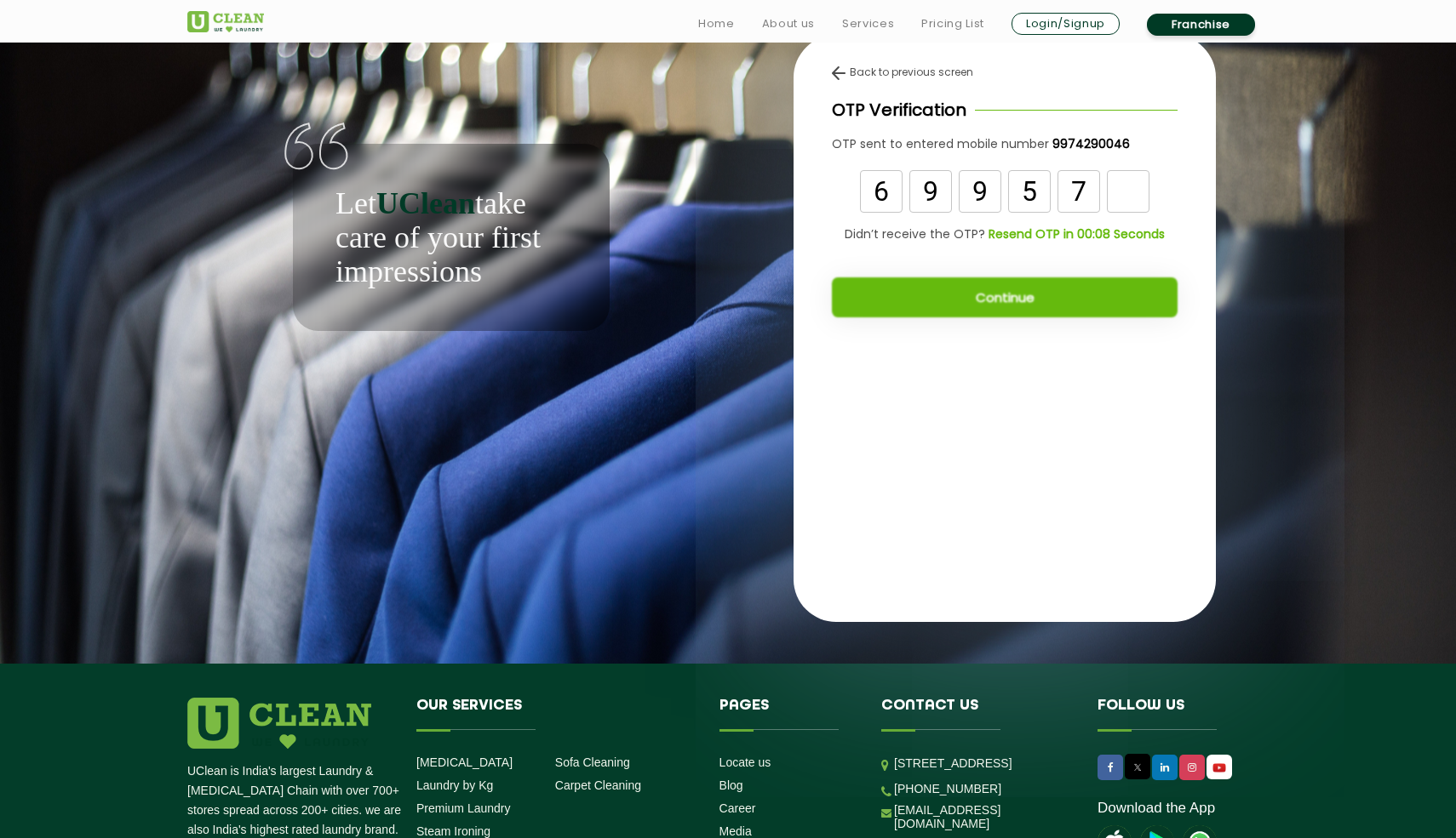
type input "7"
type input "2"
click at [1029, 293] on button "Continue" at bounding box center [1004, 297] width 346 height 40
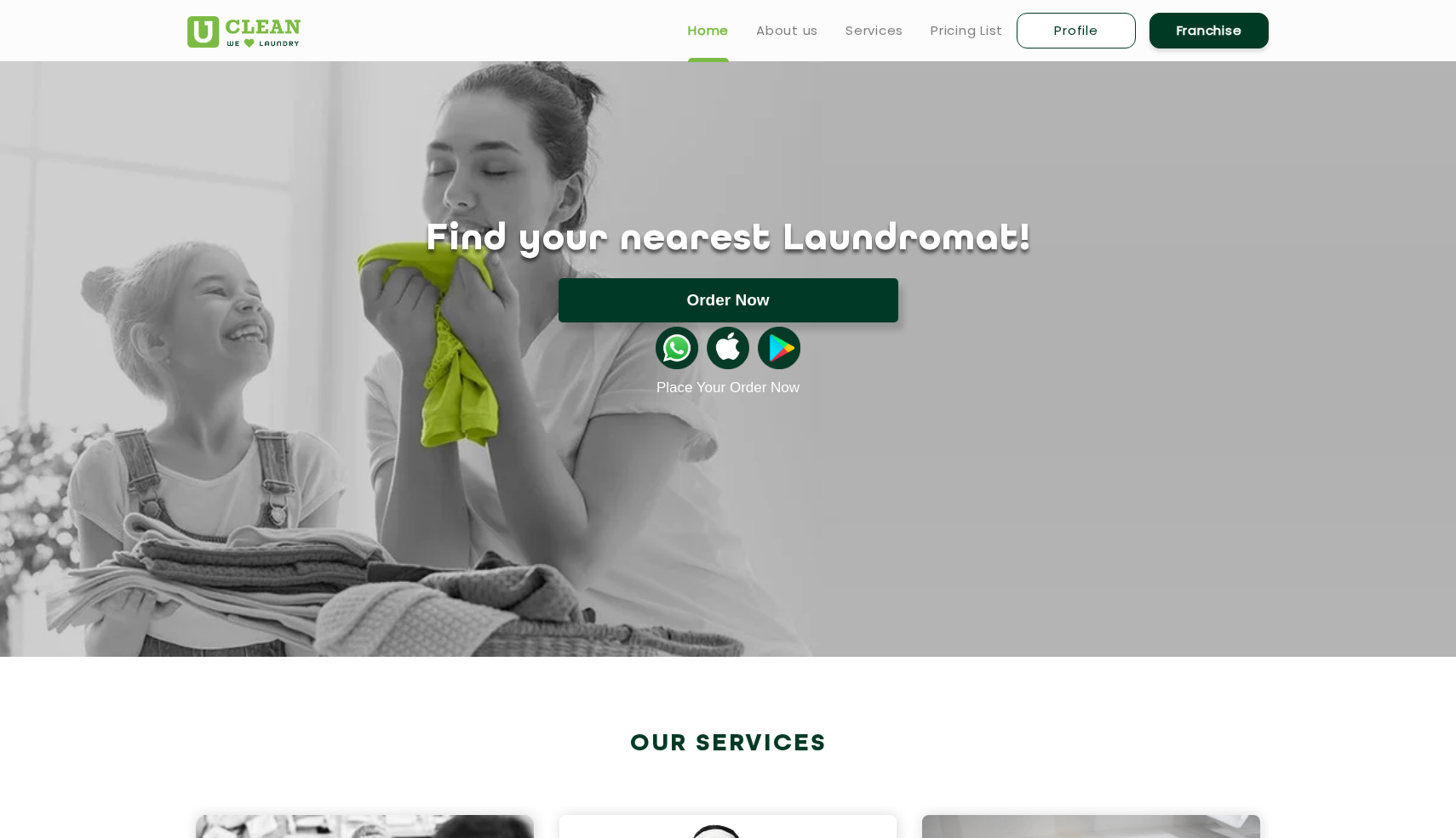
click at [764, 299] on button "Order Now" at bounding box center [728, 301] width 339 height 44
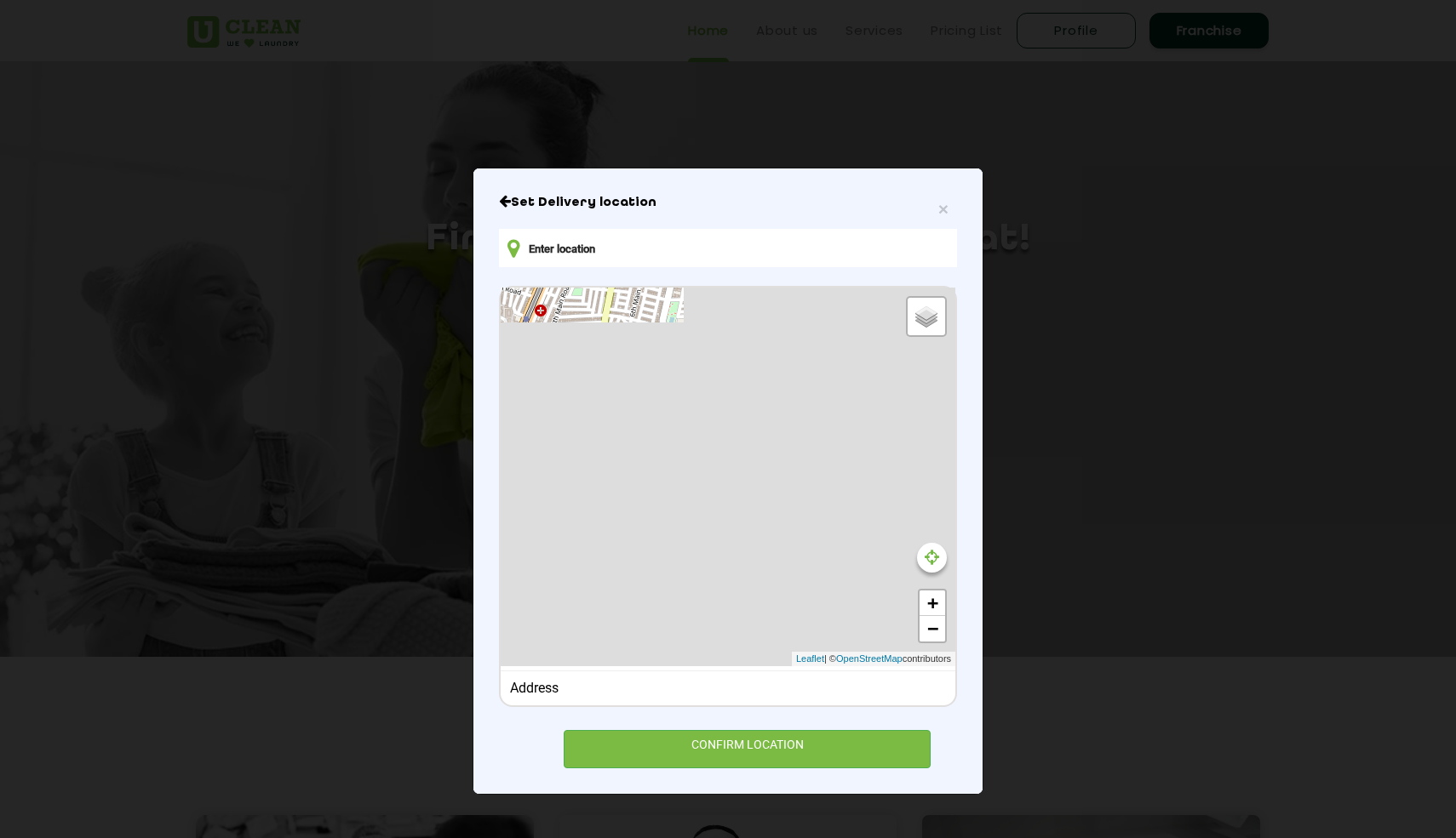
type input "[PERSON_NAME], [STREET_ADDRESS][PERSON_NAME][PERSON_NAME]"
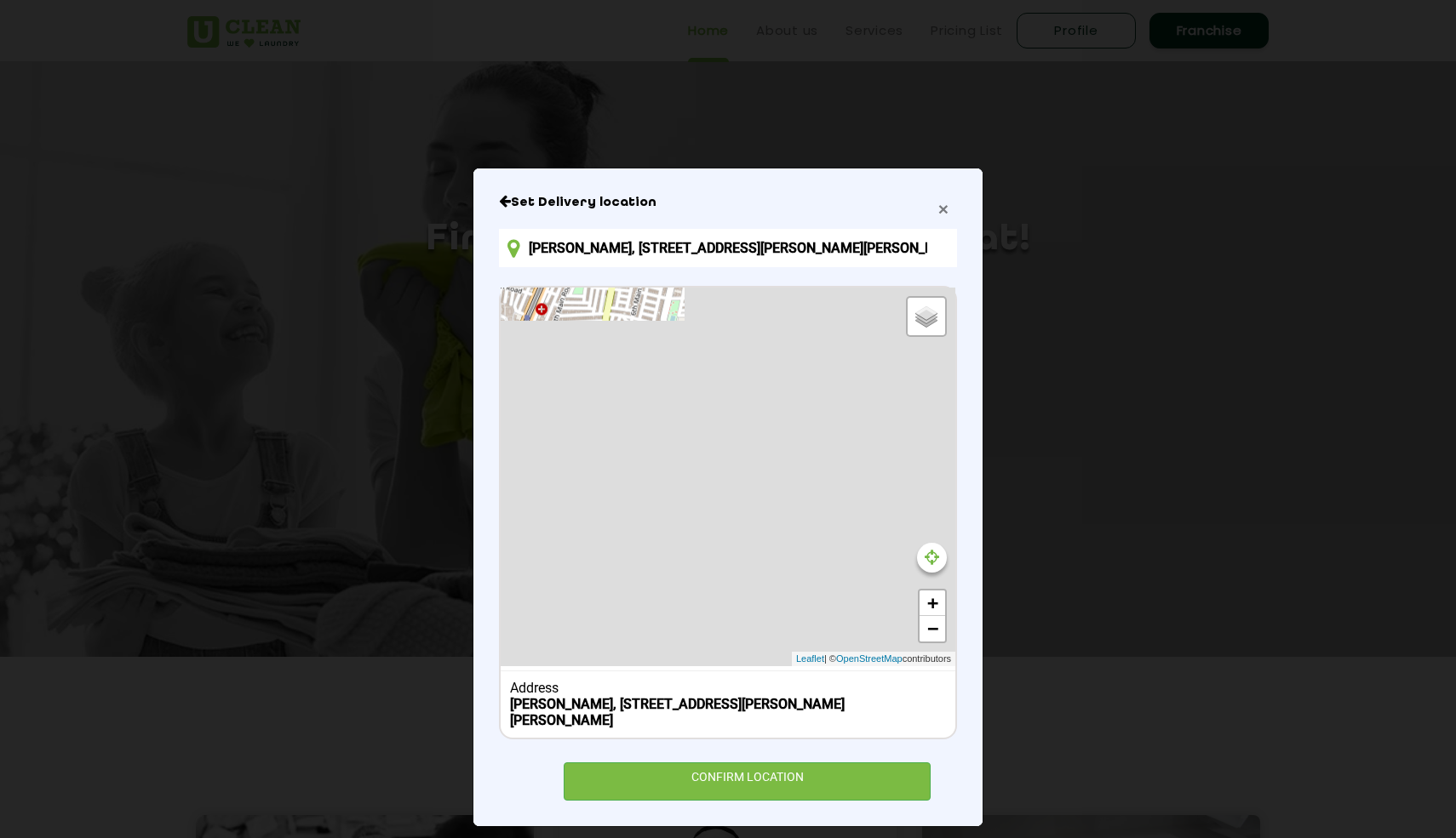
click at [940, 207] on span "×" at bounding box center [942, 208] width 10 height 19
